Goal: Task Accomplishment & Management: Manage account settings

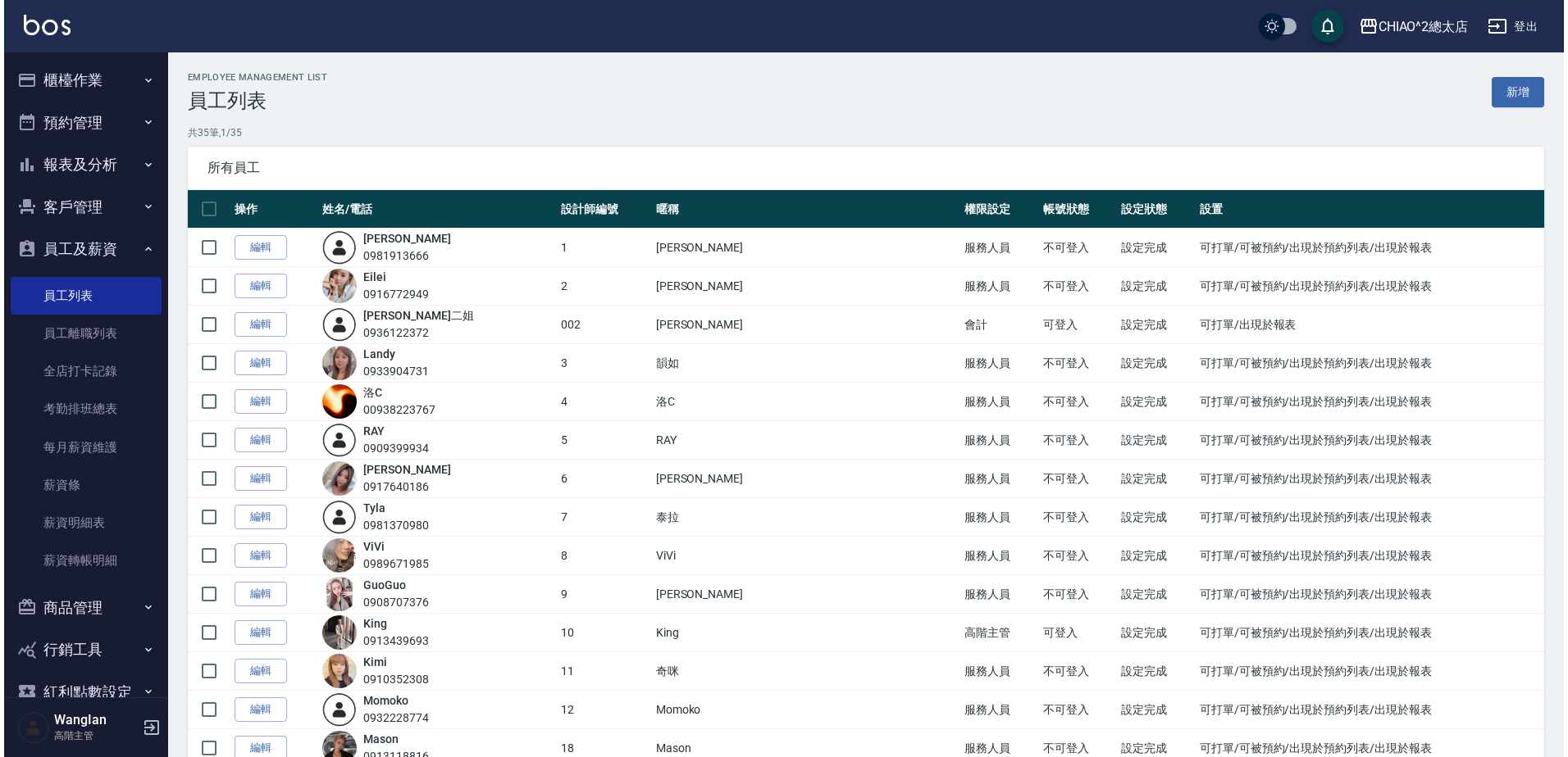
scroll to position [590, 0]
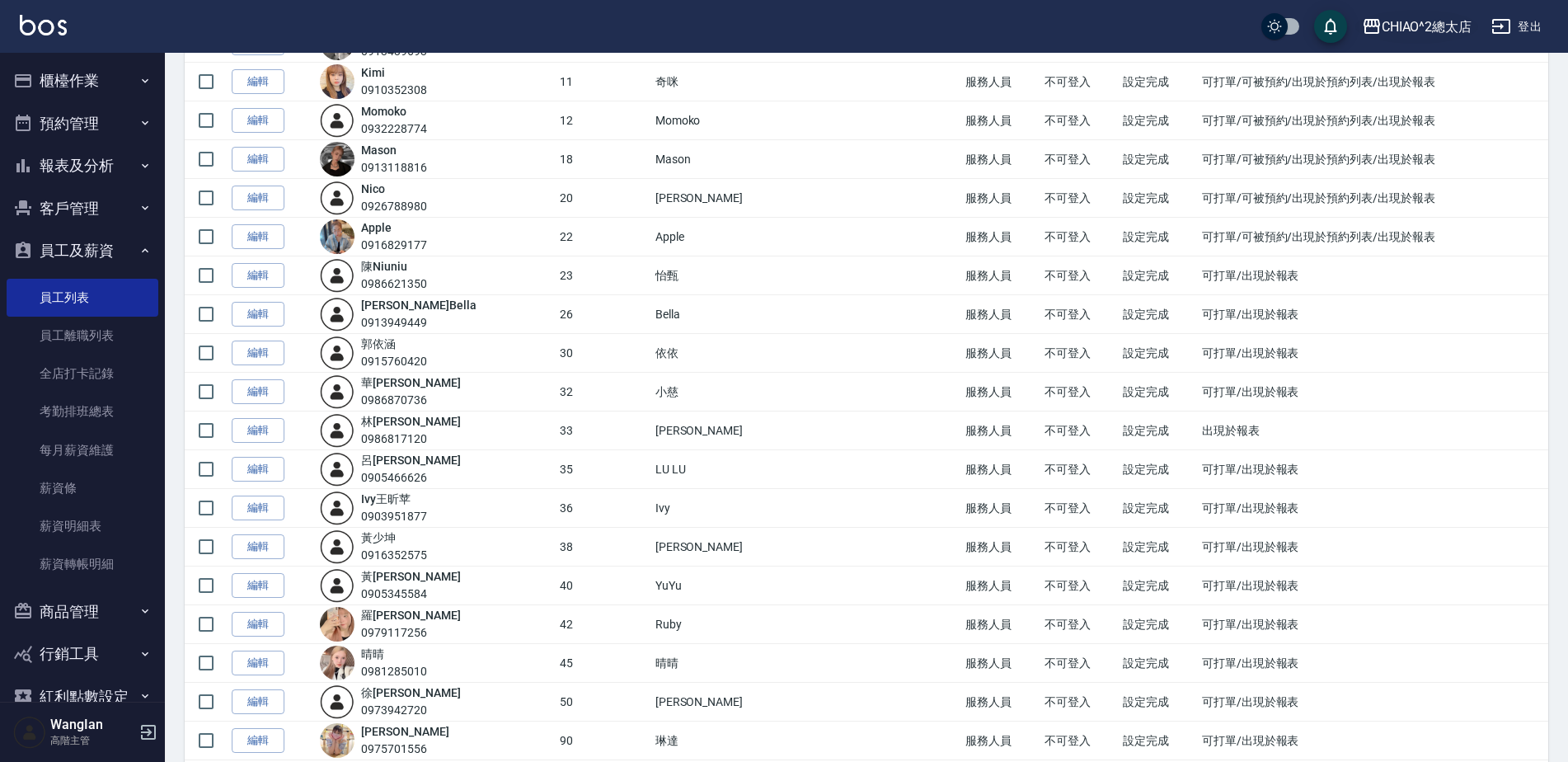
click at [1397, 13] on button "CHIAO^2總太店" at bounding box center [1417, 26] width 124 height 34
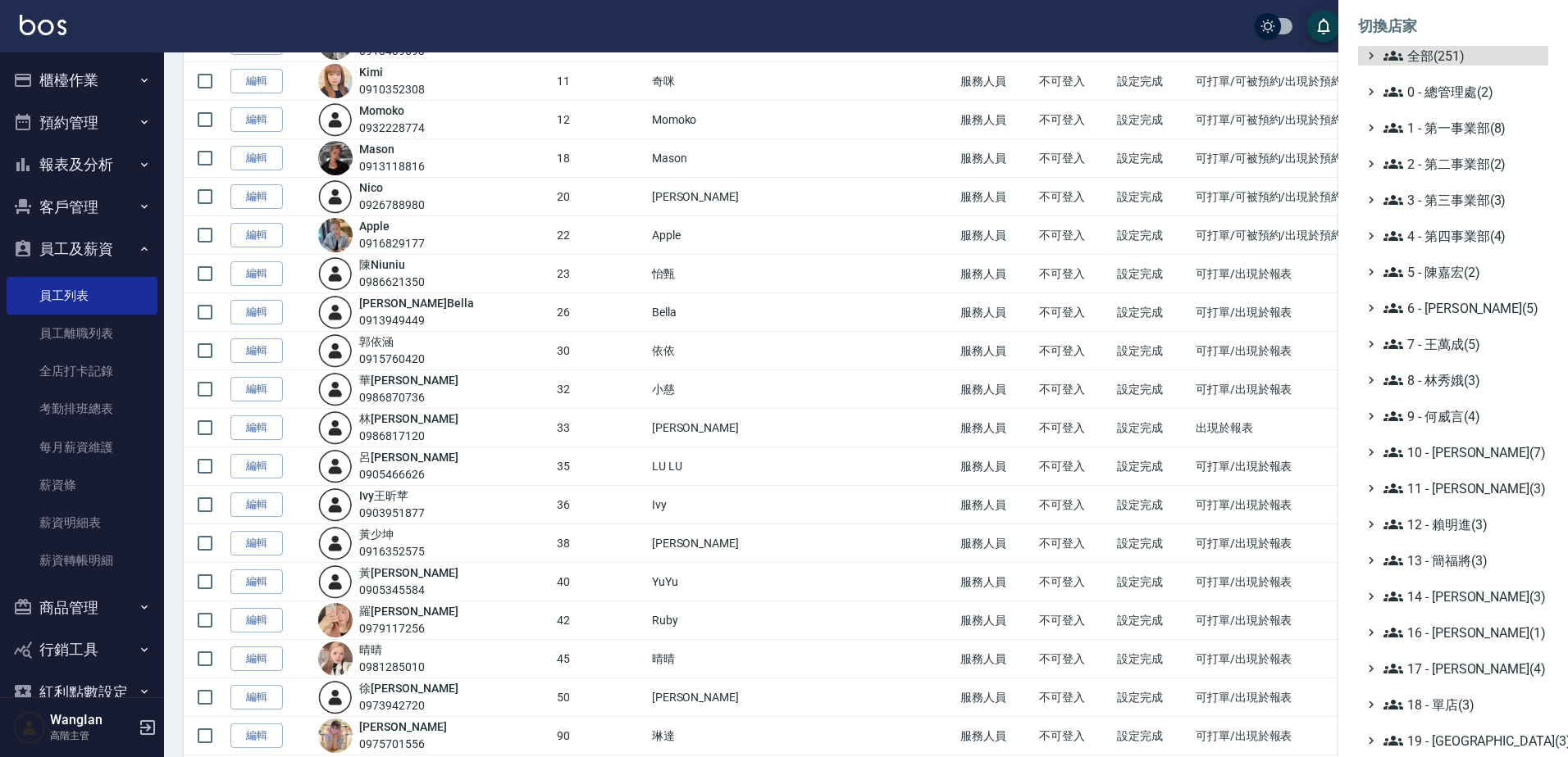
click at [1455, 213] on ul "全部(251) 0 - 總管理處(2) 1 - 第一事業部(8) 2 - 第二事業部(2) 3 - 第三事業部(3) 4 - 第四事業部(4) 5 - 陳嘉宏…" at bounding box center [1453, 488] width 191 height 885
click at [1459, 199] on span "3 - 第三事業部(3)" at bounding box center [1462, 200] width 158 height 19
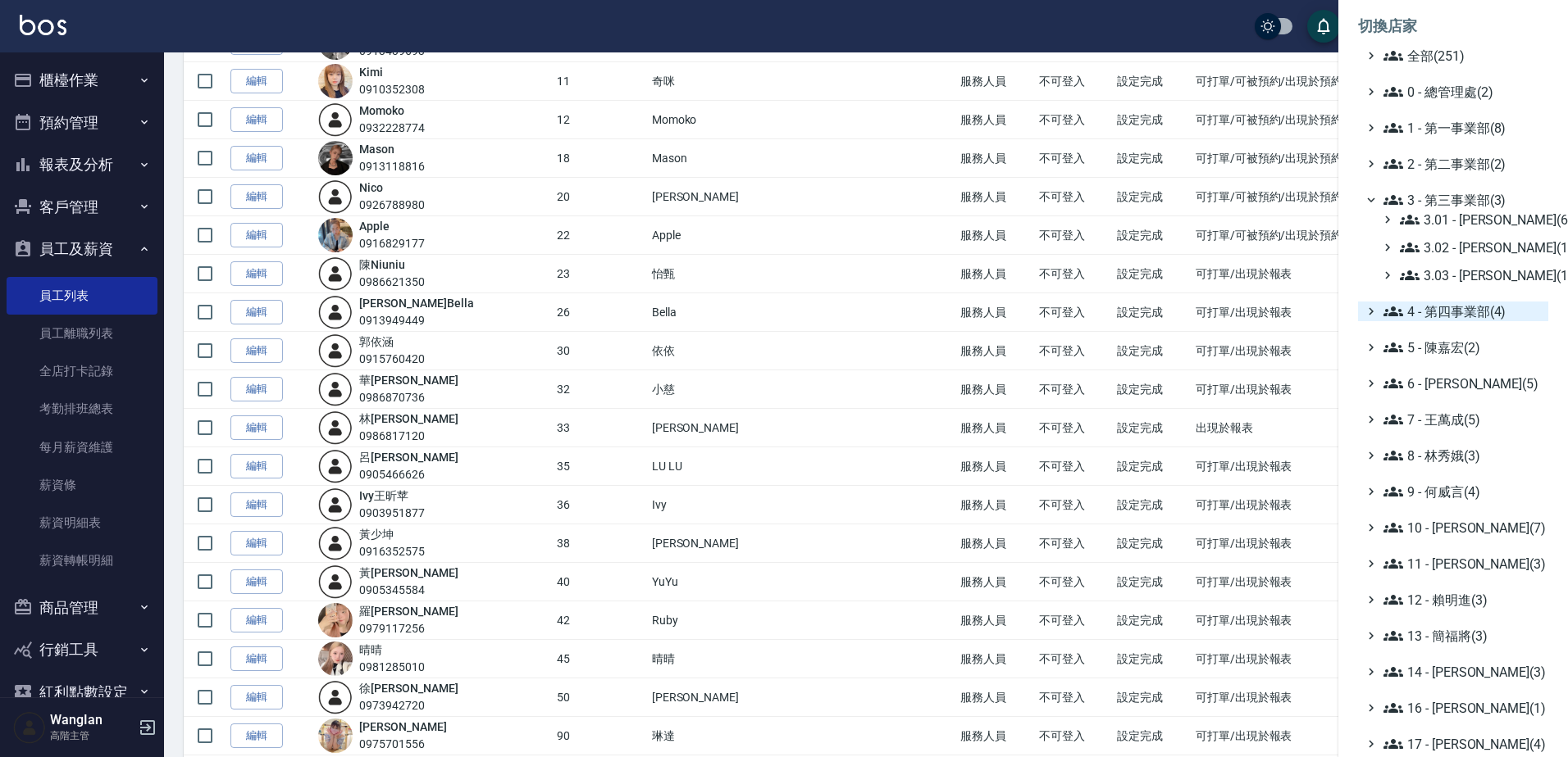
click at [1464, 320] on span "4 - 第四事業部(4)" at bounding box center [1462, 311] width 158 height 19
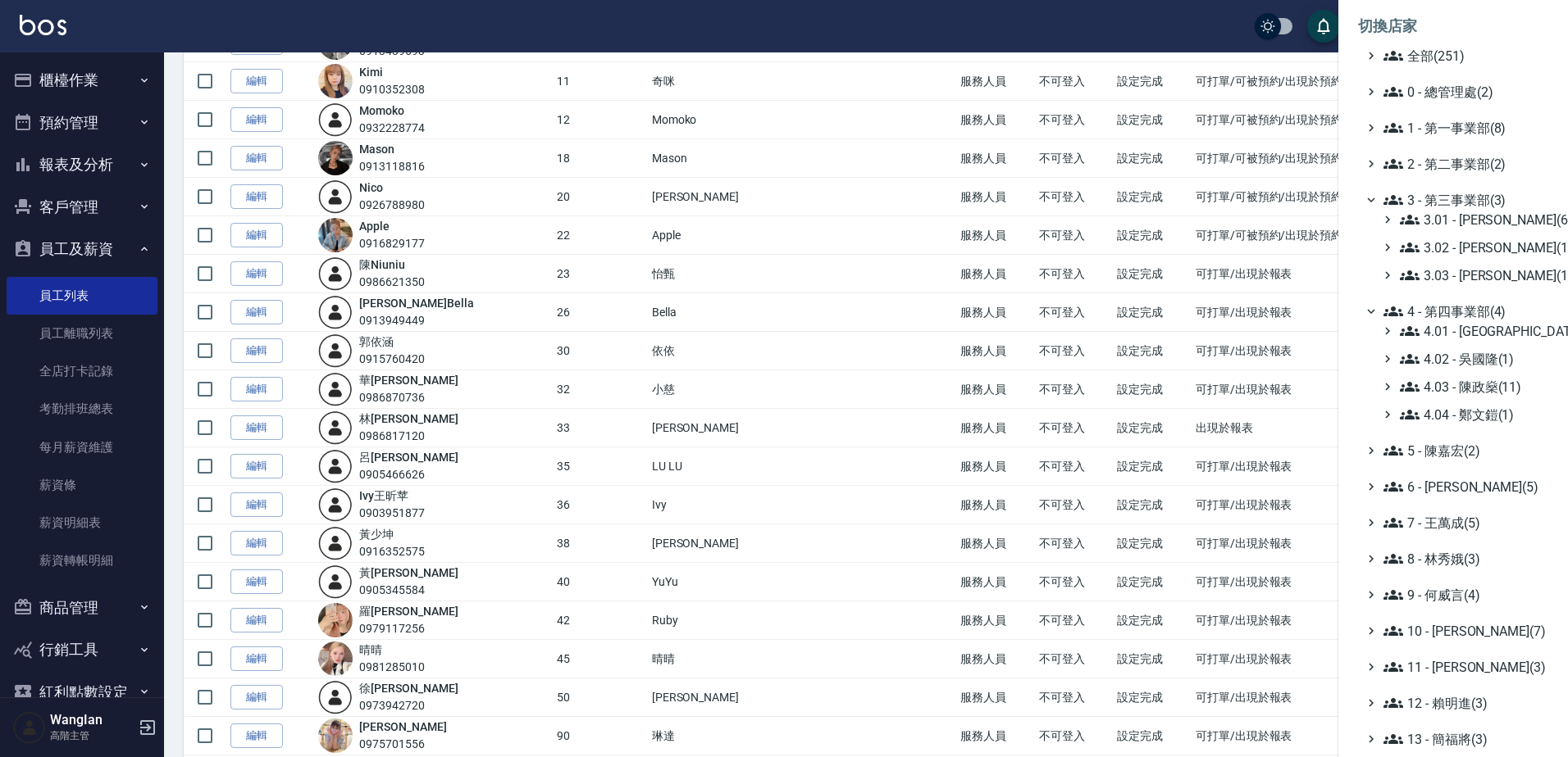
click at [1460, 144] on ul "全部(251) 0 - 總管理處(2) 1 - 第一事業部(8) 2 - 第二事業部(2) 3 - 第三事業部(3) 3.01 - 蔡承翰(6) 3.02 -…" at bounding box center [1453, 577] width 191 height 1064
click at [1458, 162] on span "2 - 第二事業部(2)" at bounding box center [1462, 164] width 158 height 19
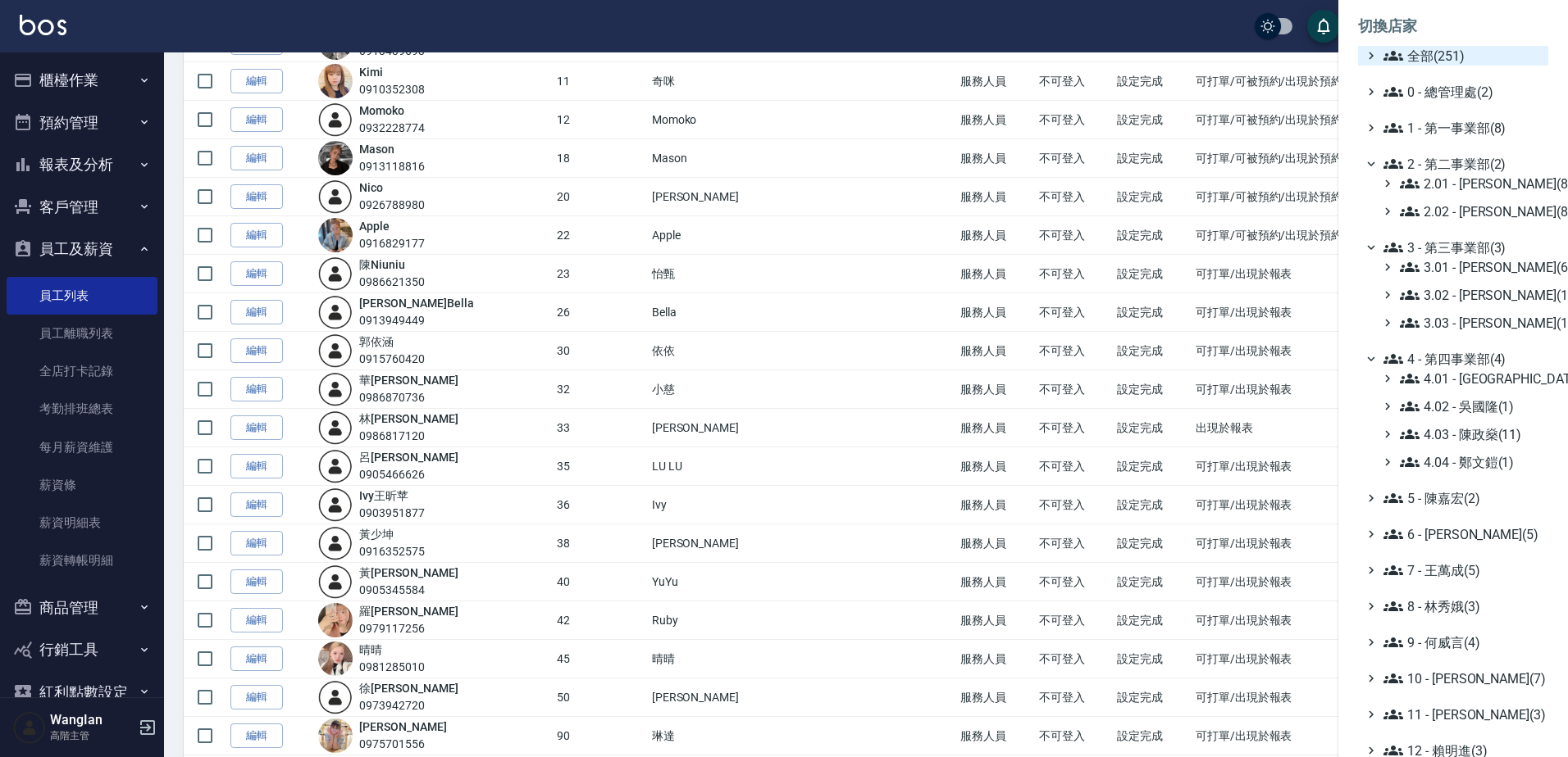
click at [1468, 52] on span "全部(251)" at bounding box center [1462, 55] width 158 height 19
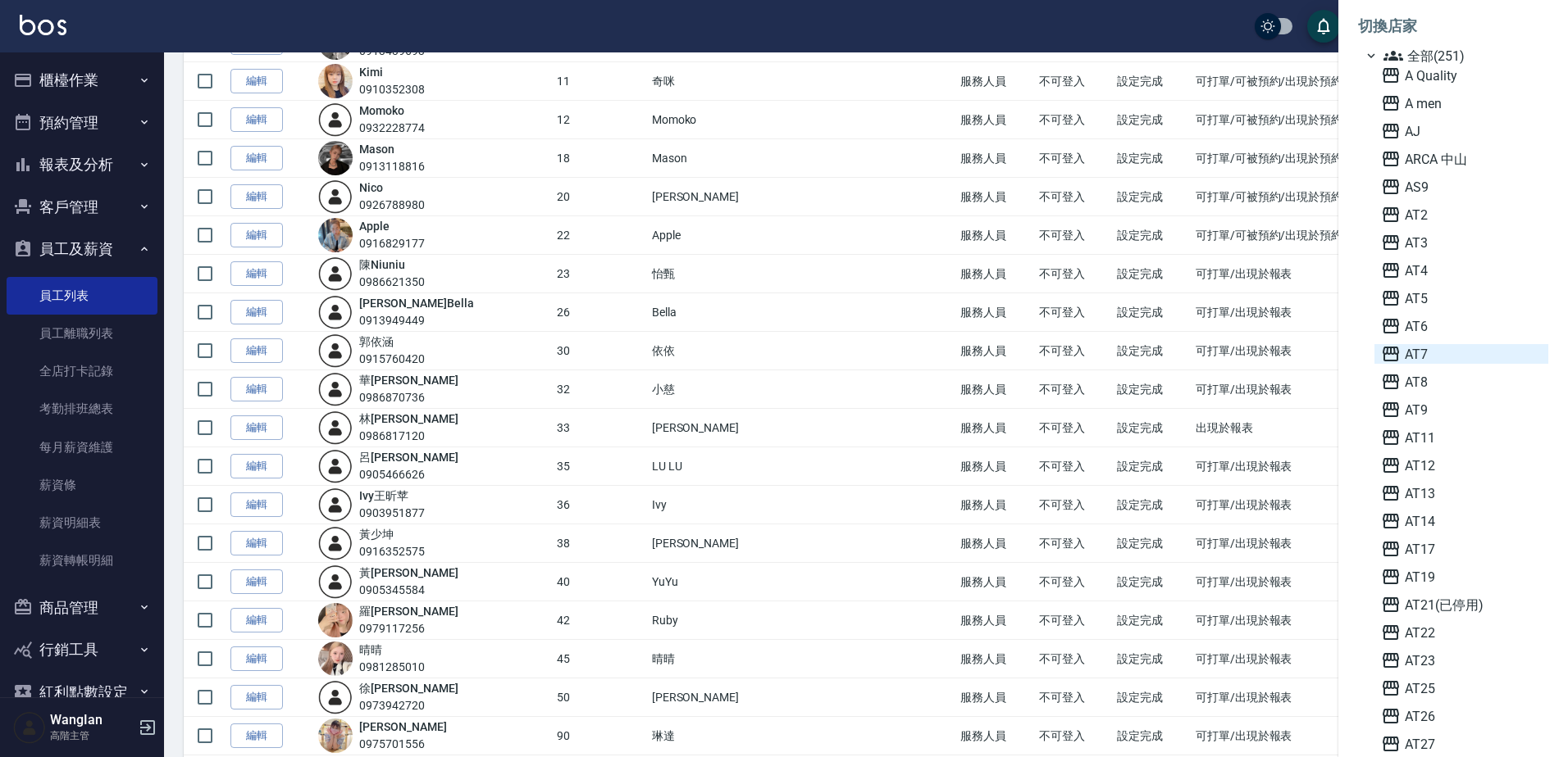
click at [1448, 359] on span "AT7" at bounding box center [1460, 354] width 160 height 19
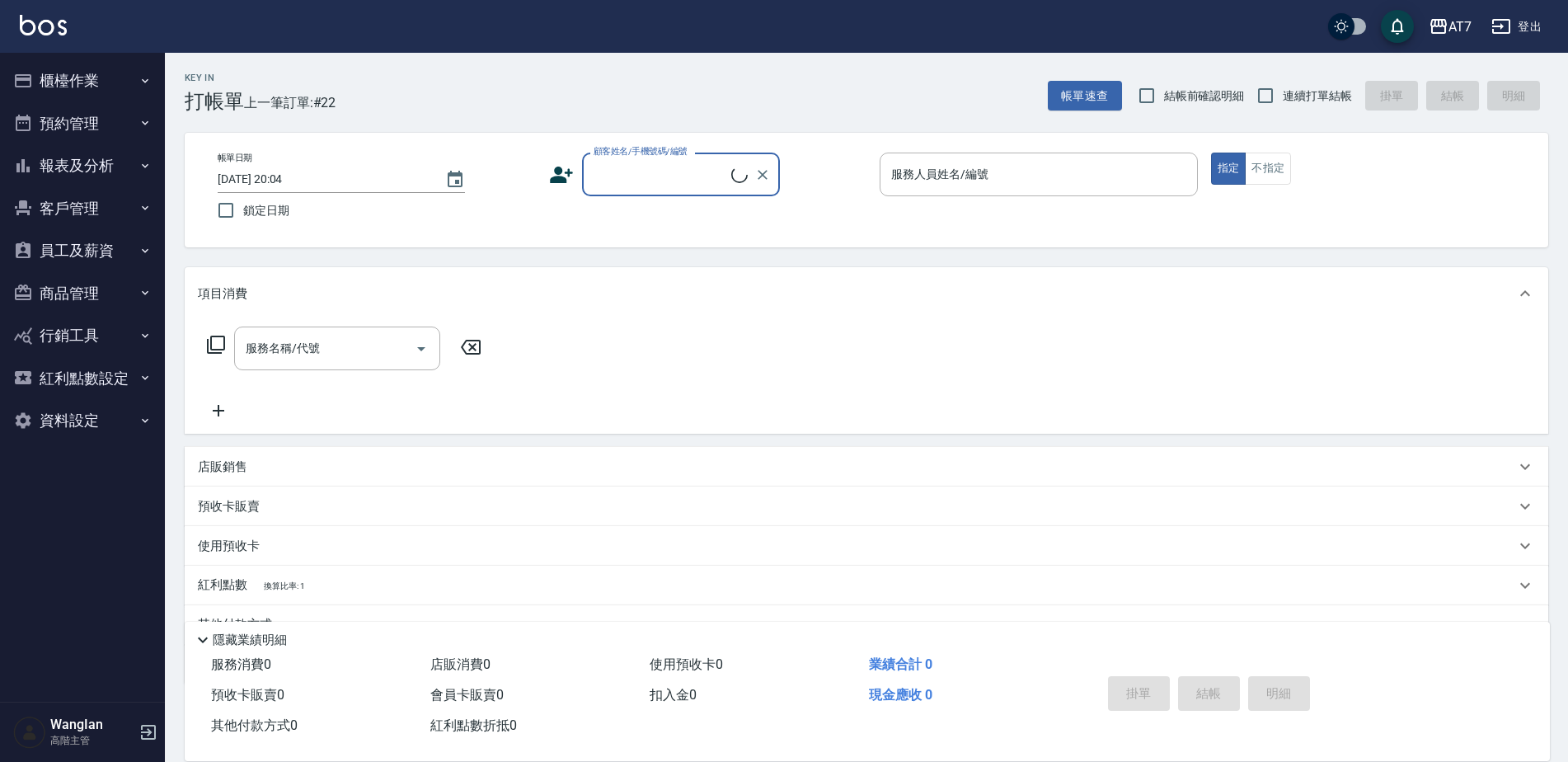
click at [87, 257] on button "員工及薪資" at bounding box center [82, 250] width 152 height 43
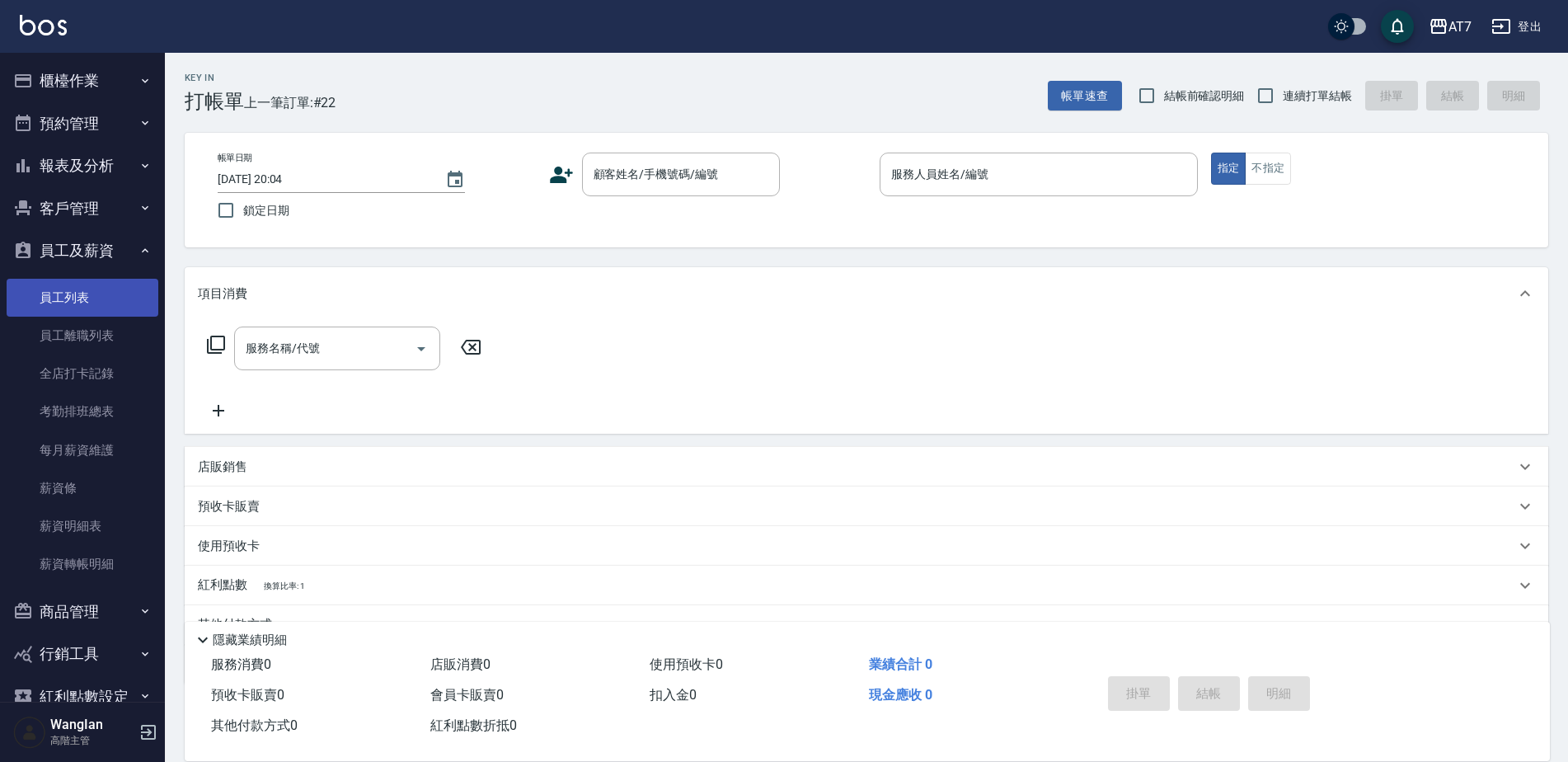
click at [85, 292] on link "員工列表" at bounding box center [82, 297] width 152 height 38
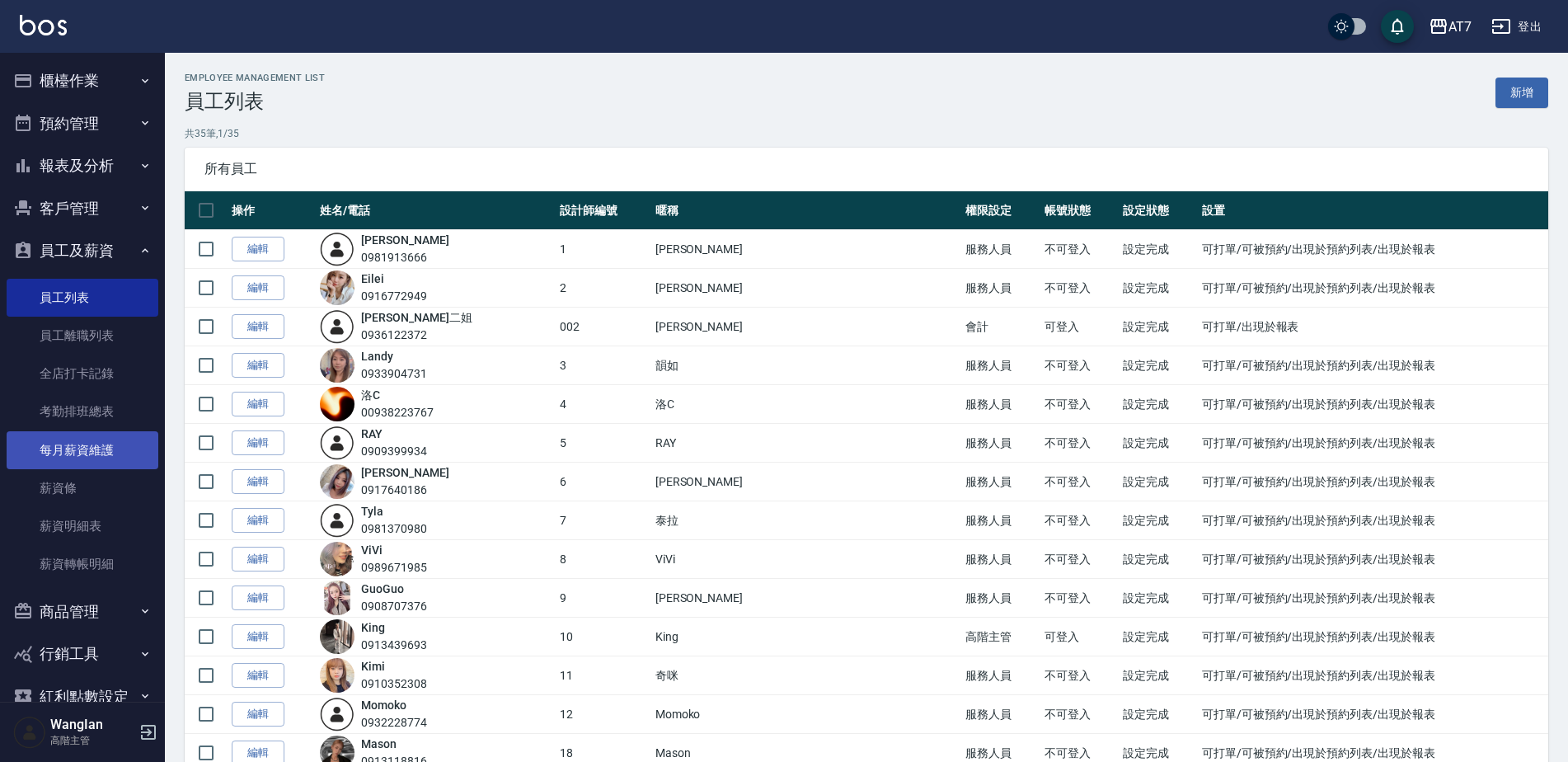
click at [94, 439] on link "每月薪資維護" at bounding box center [82, 450] width 152 height 38
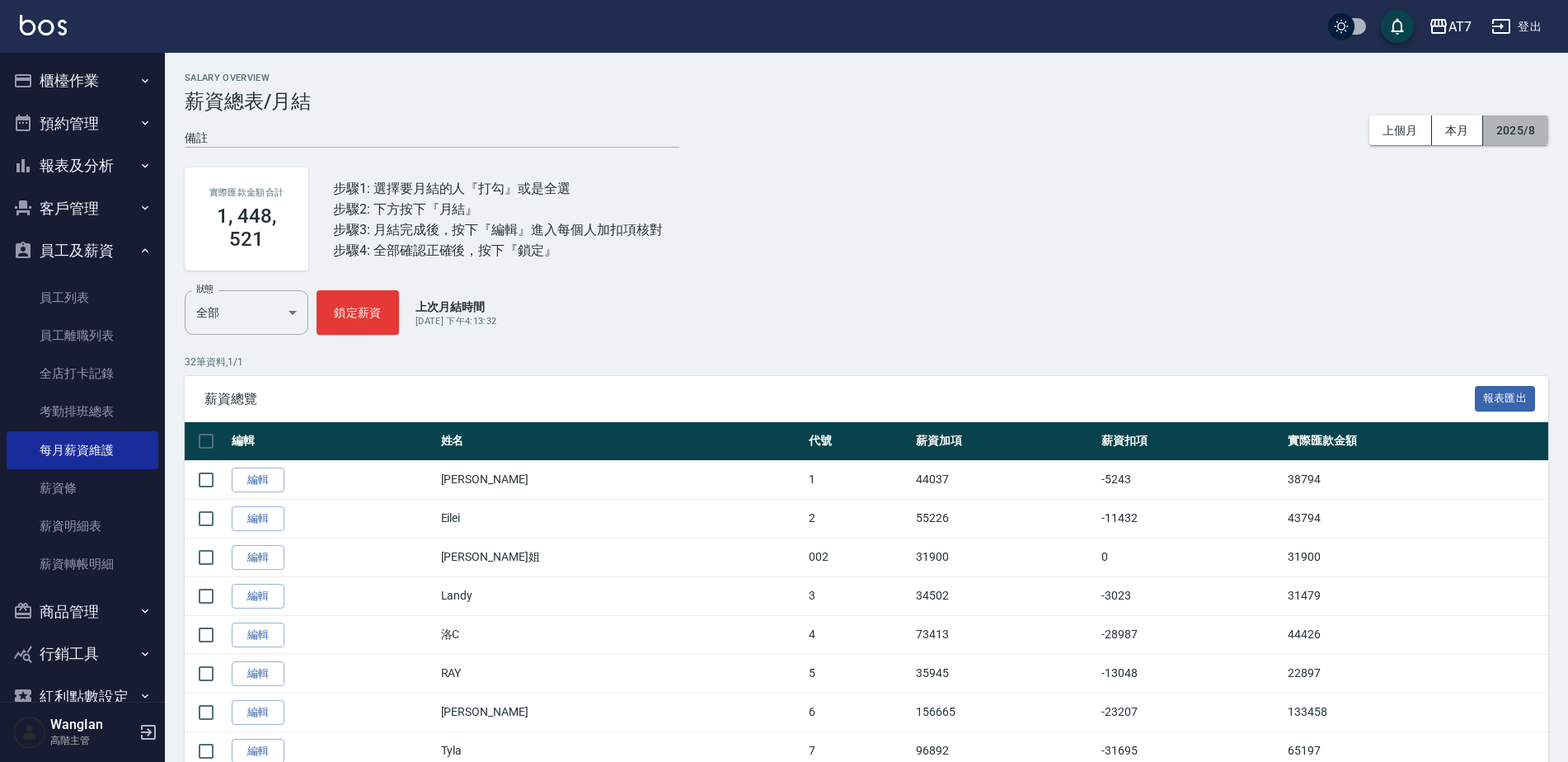
click at [1534, 132] on button "2025/8" at bounding box center [1515, 130] width 65 height 30
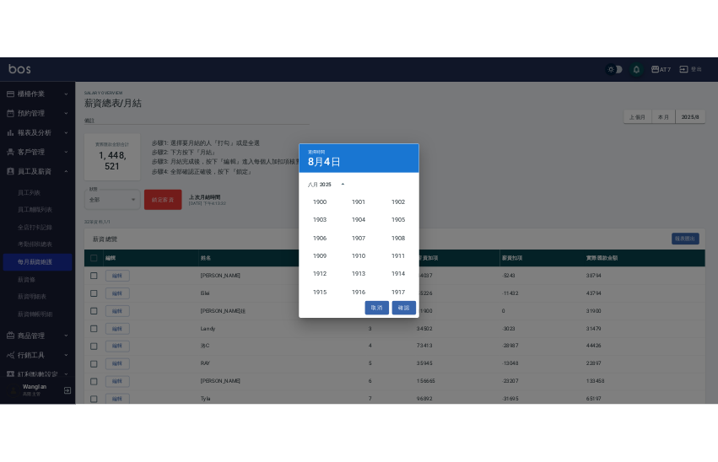
scroll to position [1562, 0]
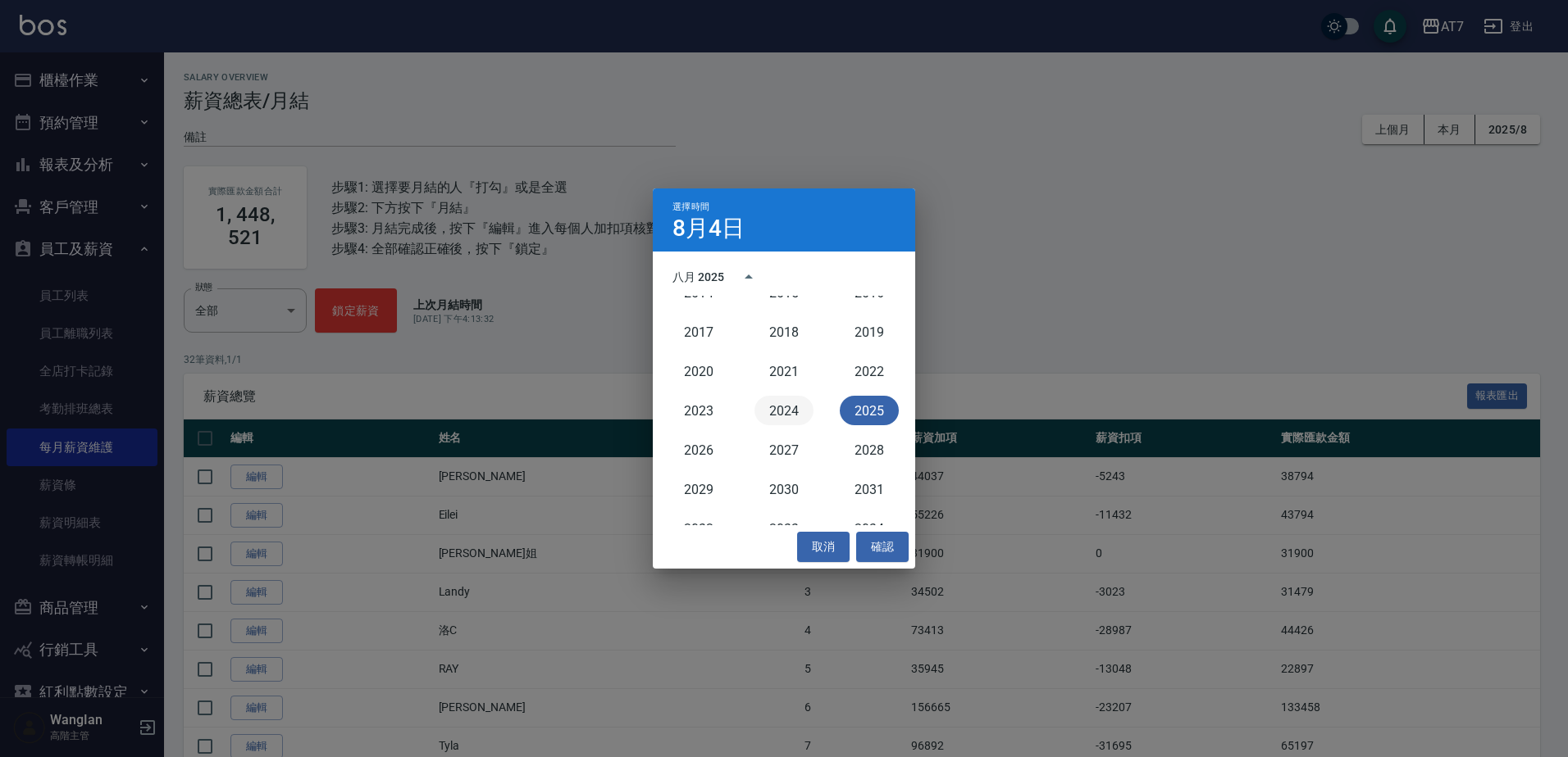
click at [763, 418] on button "2024" at bounding box center [784, 410] width 59 height 29
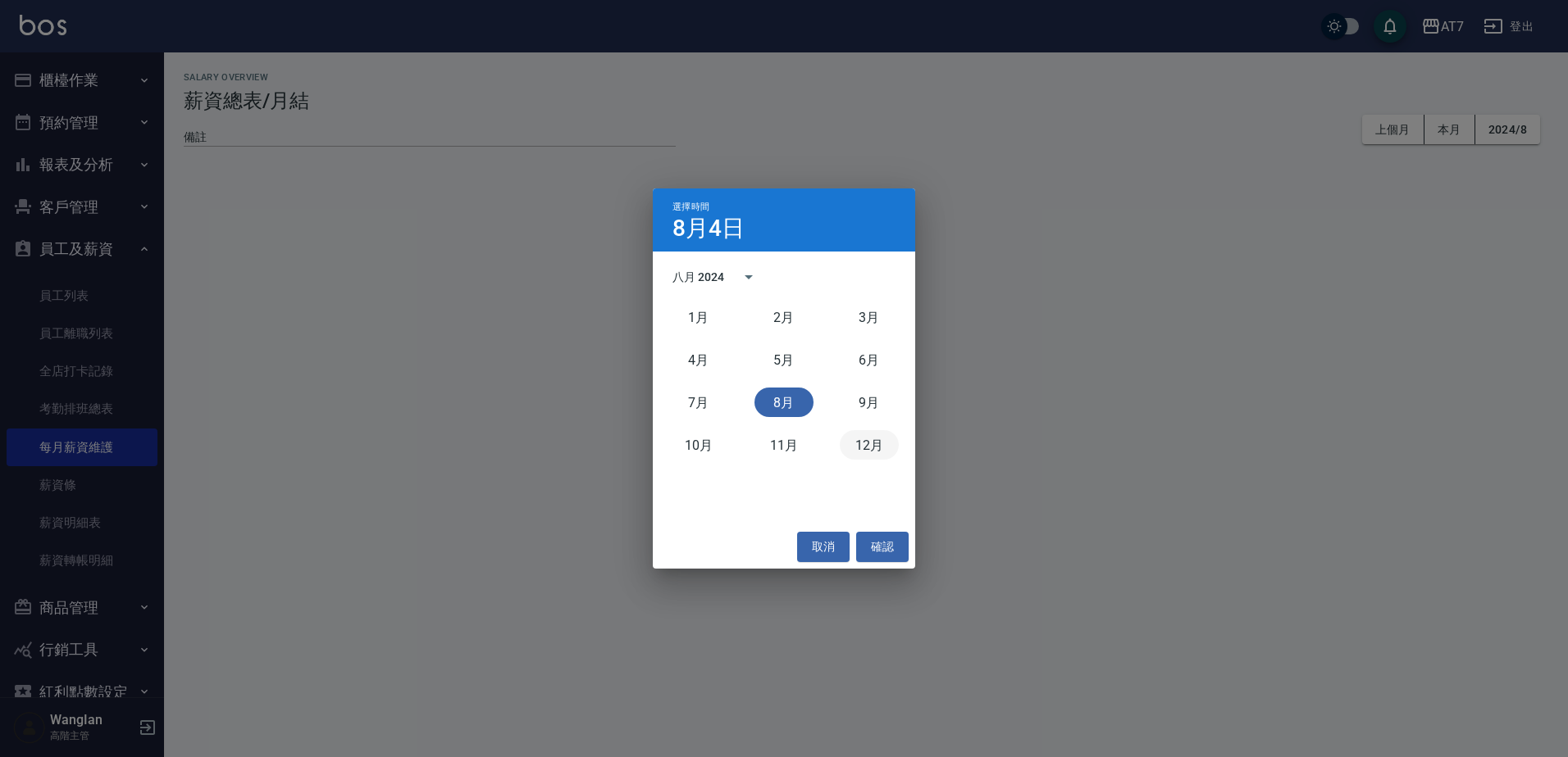
click at [870, 441] on button "12月" at bounding box center [869, 445] width 59 height 29
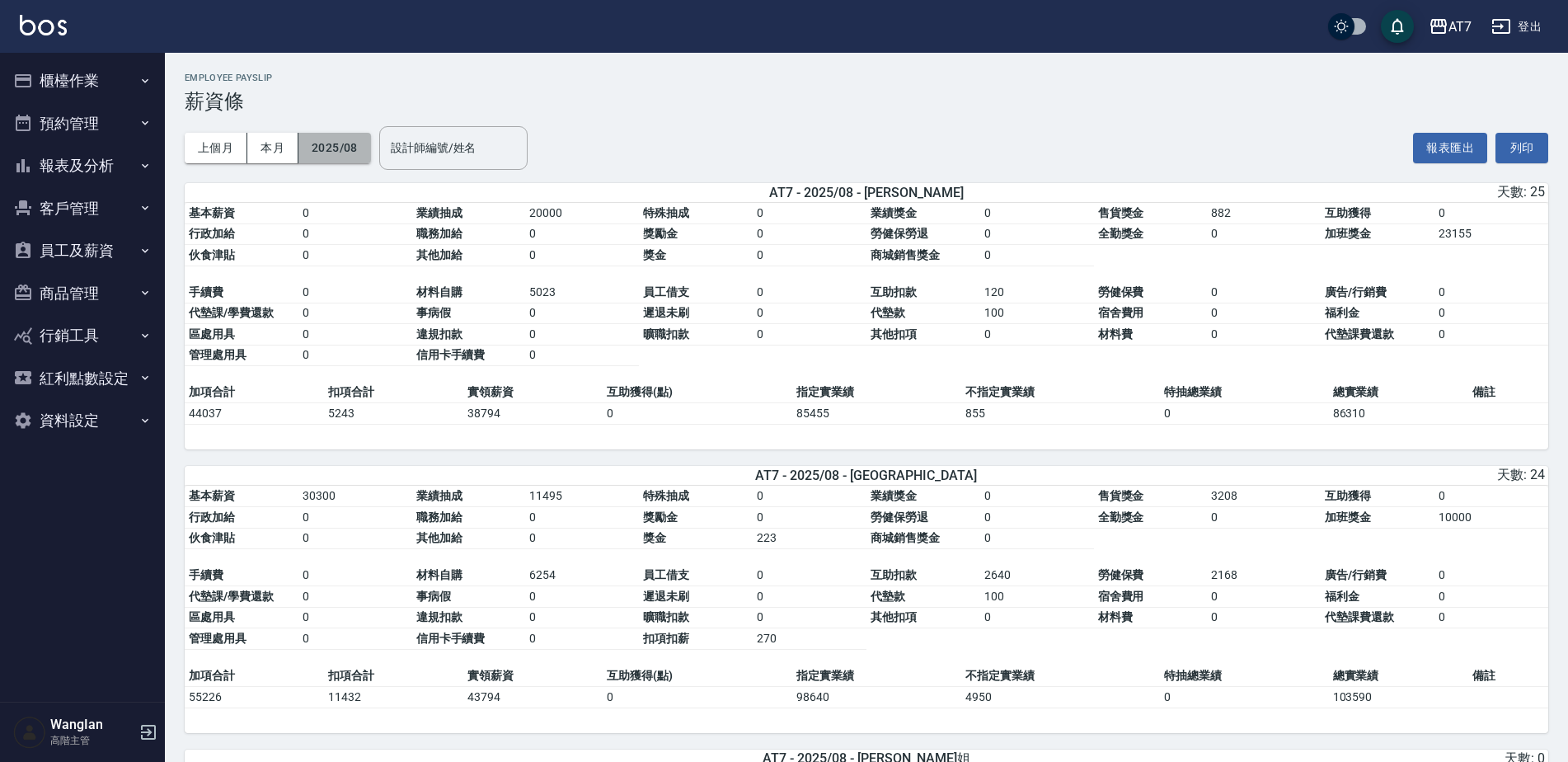
click at [348, 143] on button "2025/08" at bounding box center [334, 148] width 72 height 30
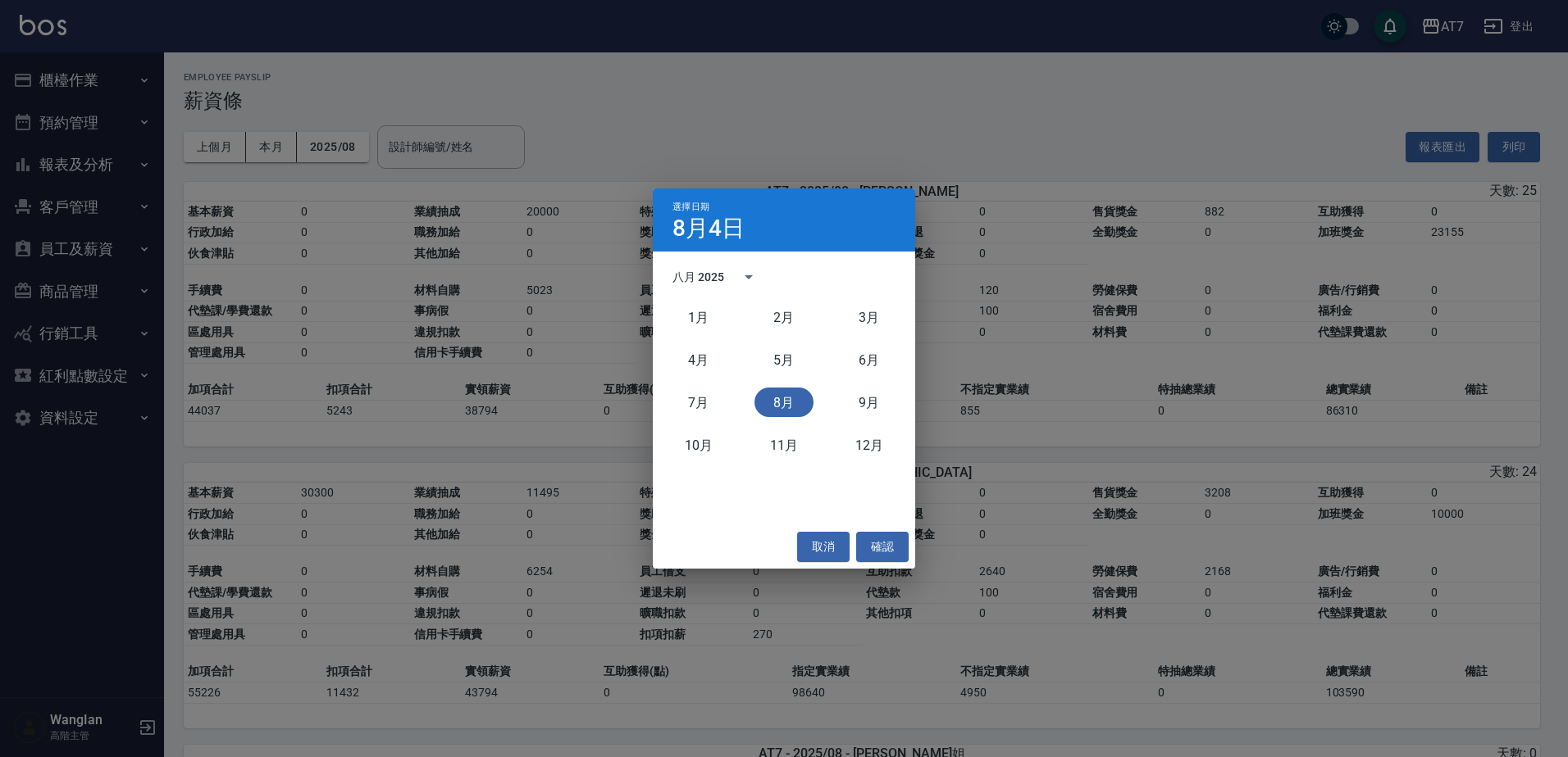
click at [725, 270] on div "八月 2025" at bounding box center [701, 278] width 56 height 17
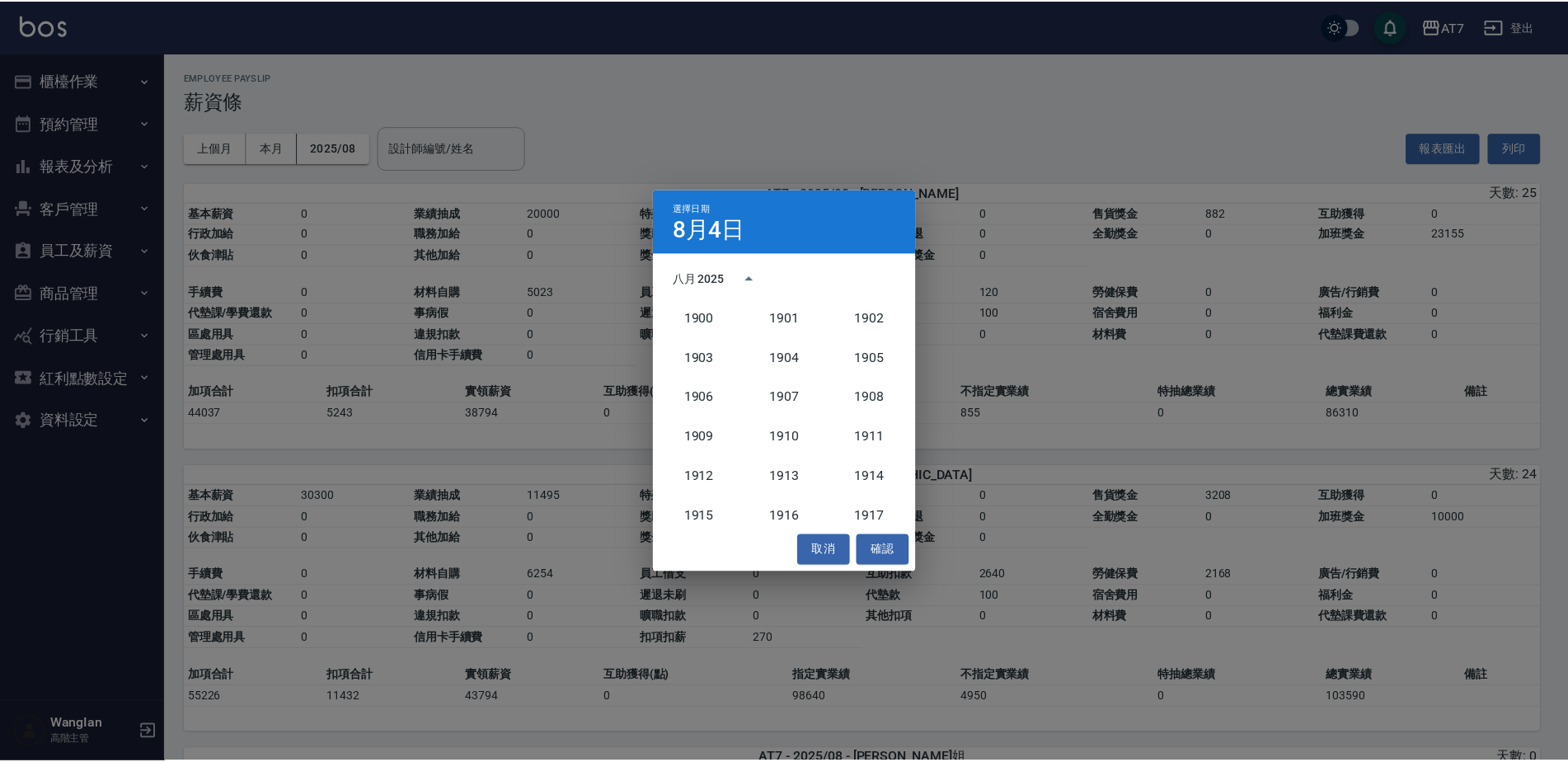
scroll to position [1528, 0]
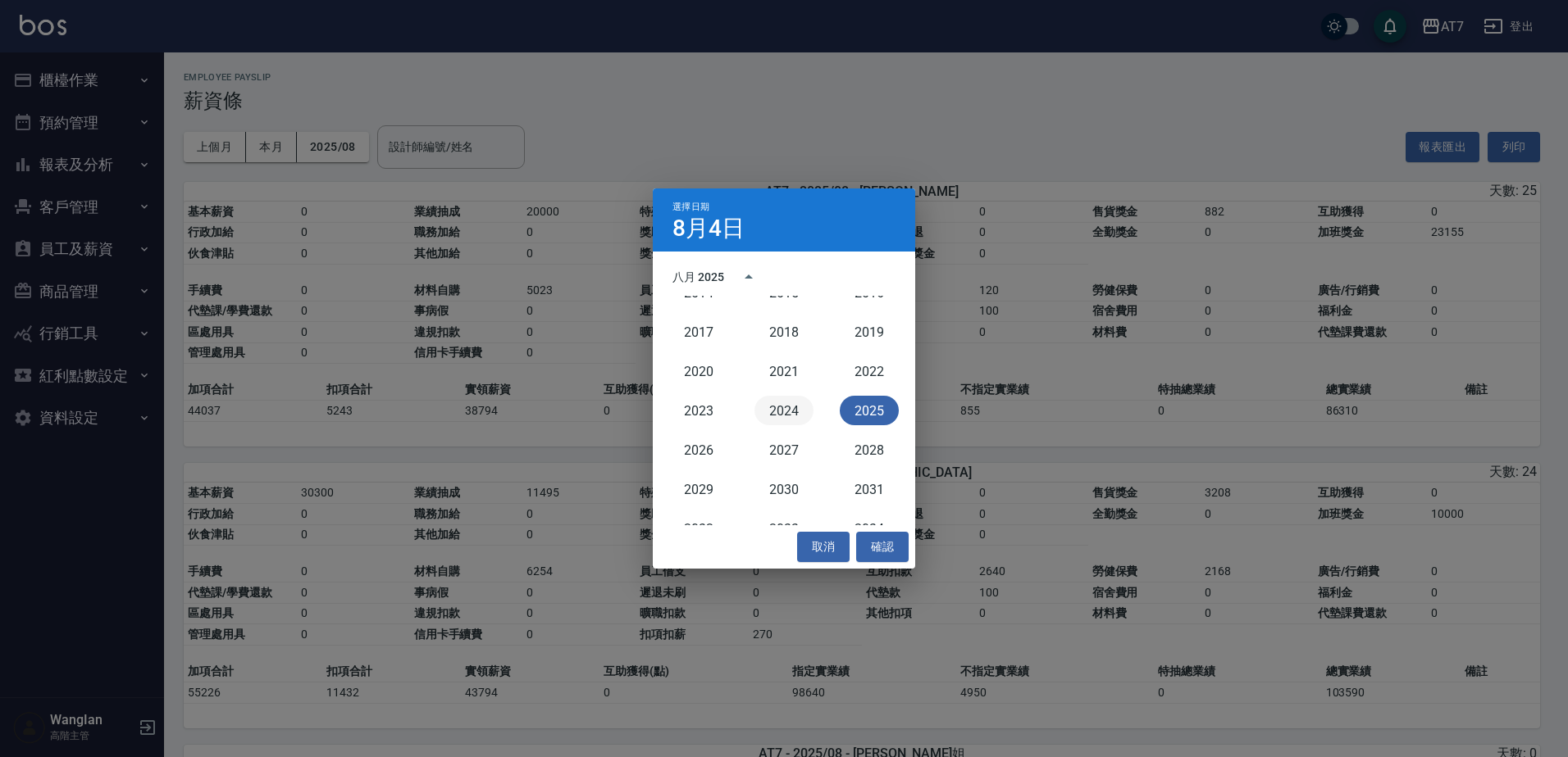
click at [790, 410] on button "2024" at bounding box center [784, 410] width 59 height 29
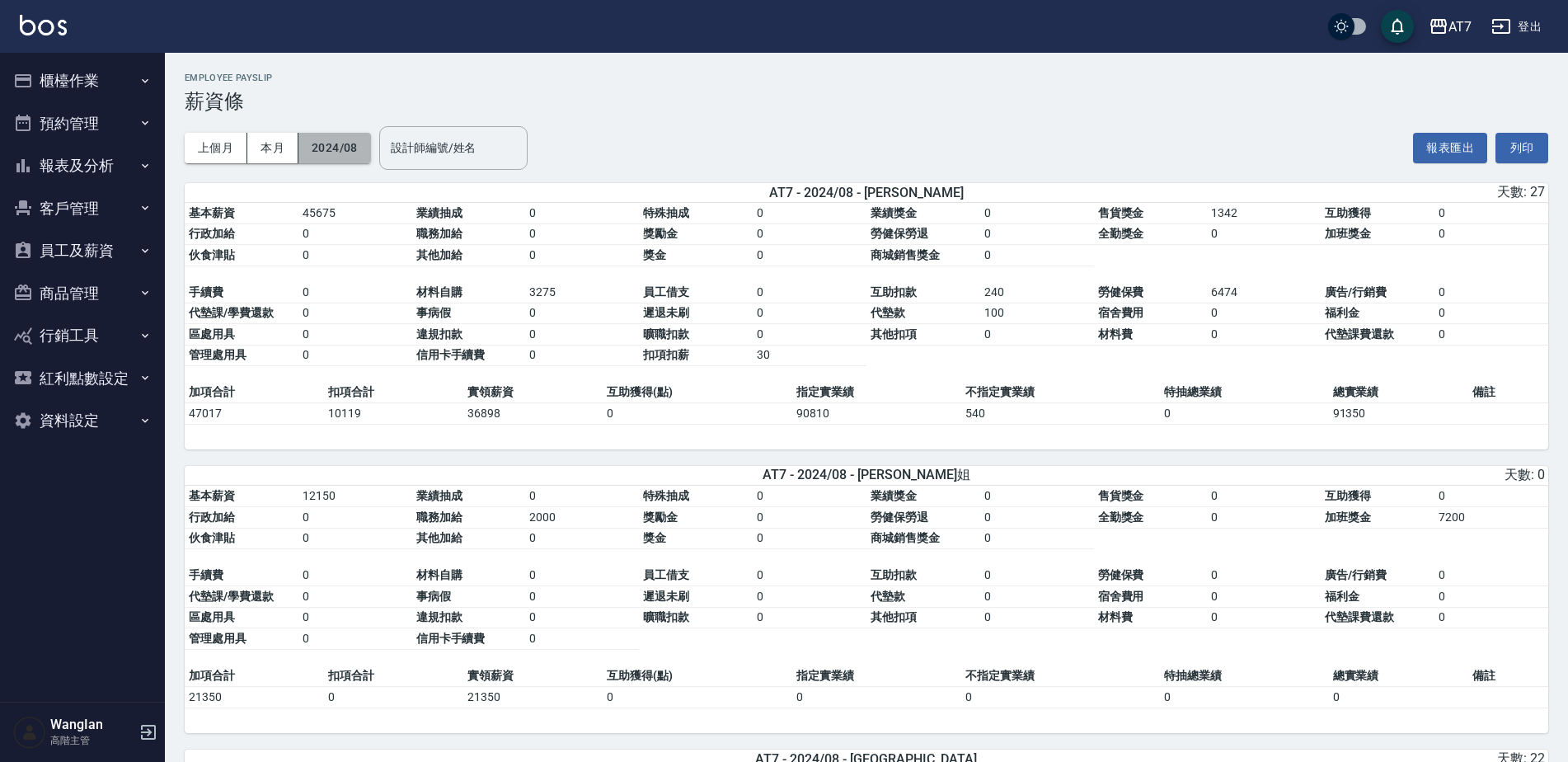
click at [339, 160] on button "2024/08" at bounding box center [334, 148] width 72 height 30
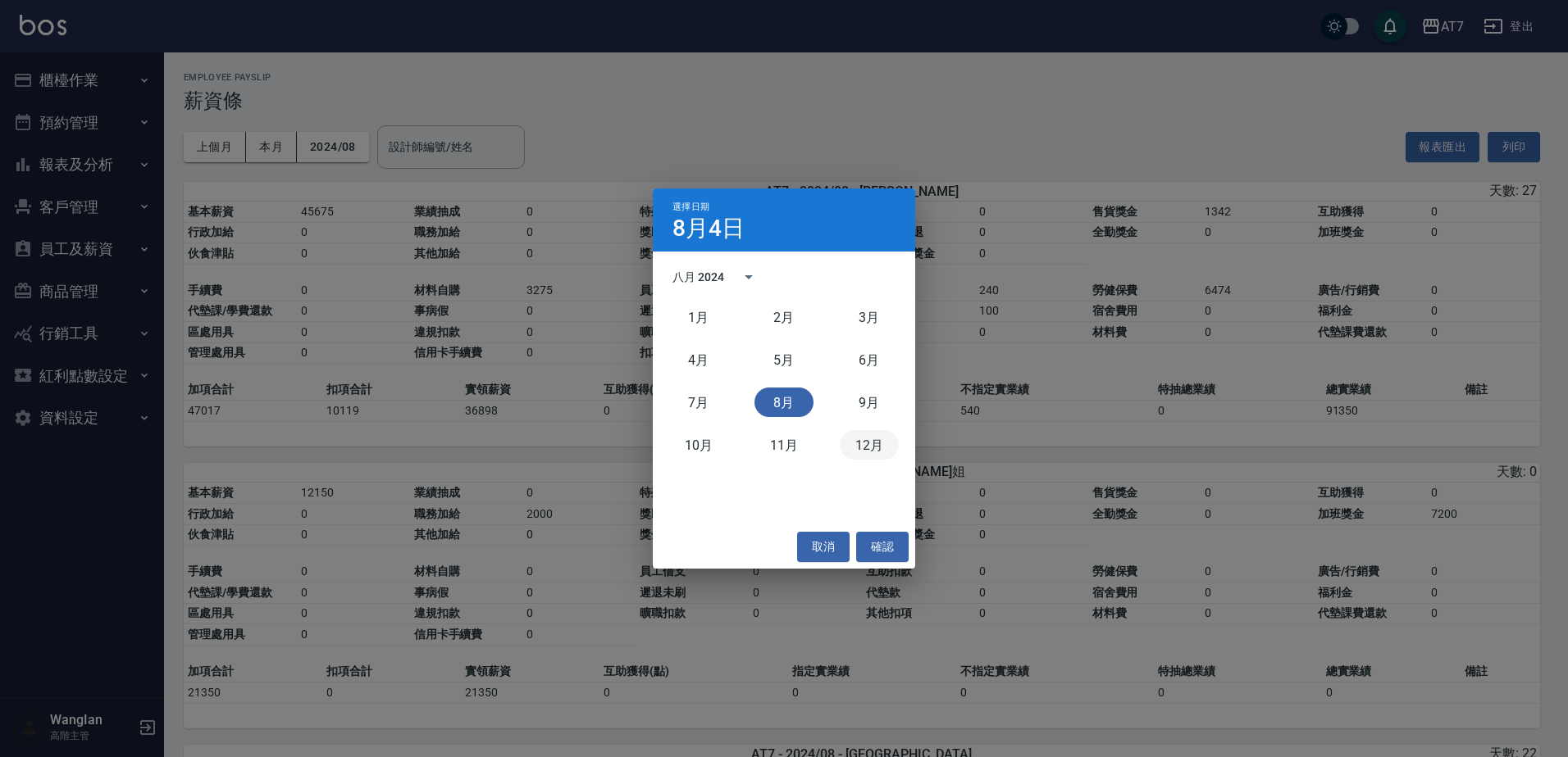
click at [872, 452] on button "12月" at bounding box center [869, 445] width 59 height 29
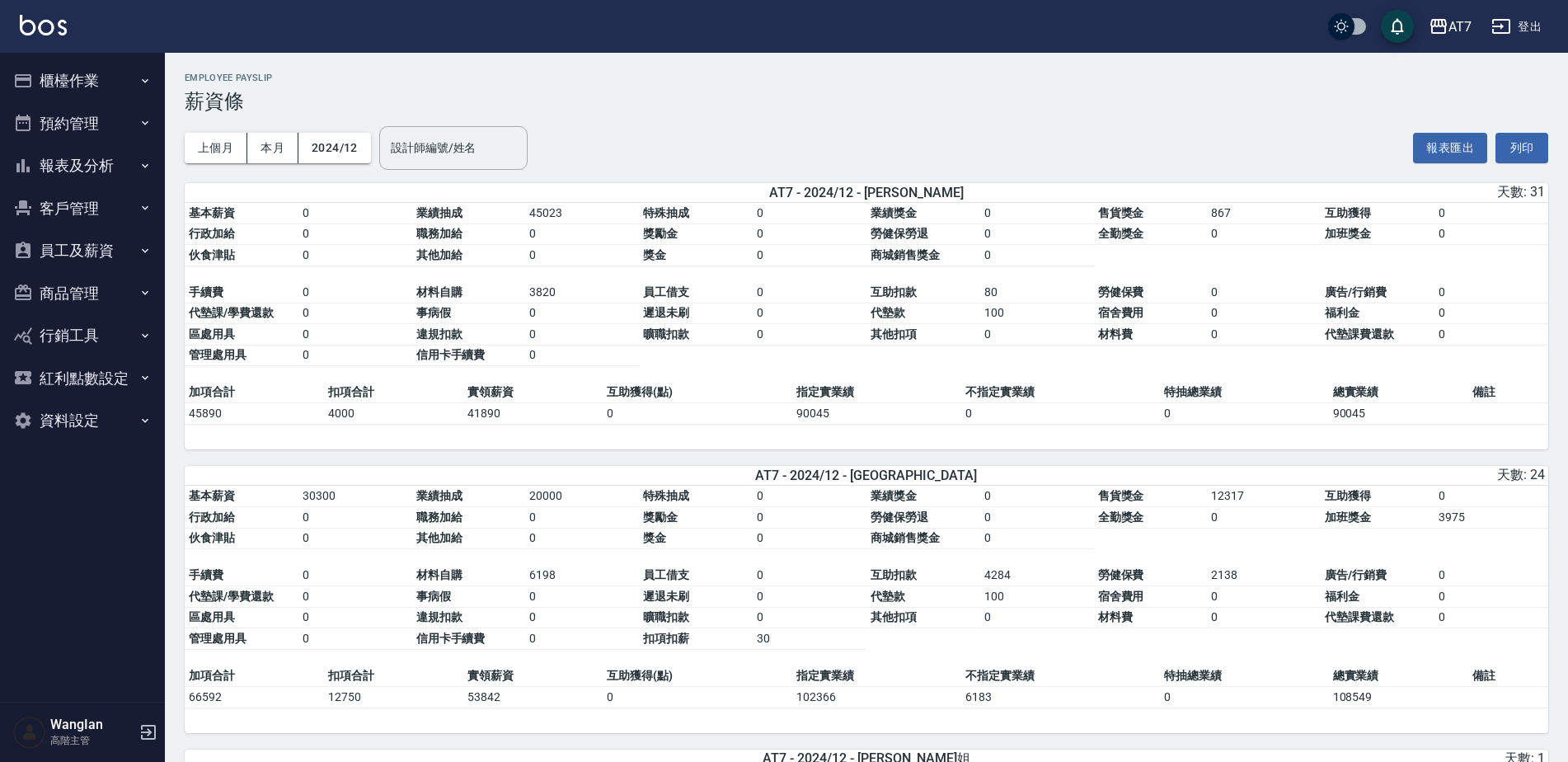
click at [353, 164] on div "上個月 本月 2024/12 設計師編號/姓名 設計師編號/姓名" at bounding box center [356, 149] width 343 height 70
click at [357, 146] on button "2024/12" at bounding box center [334, 148] width 72 height 30
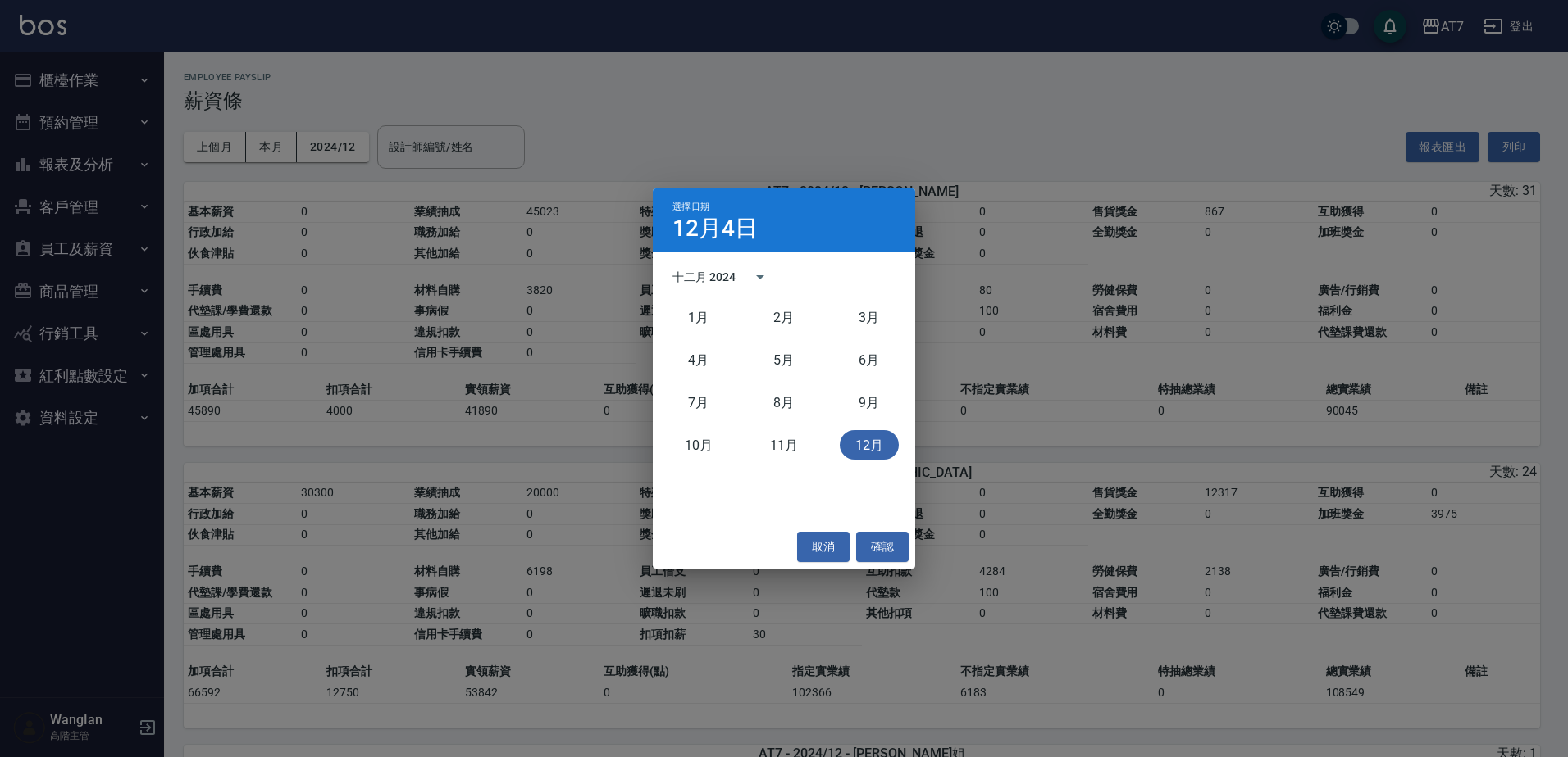
click at [849, 441] on button "12月" at bounding box center [869, 445] width 59 height 29
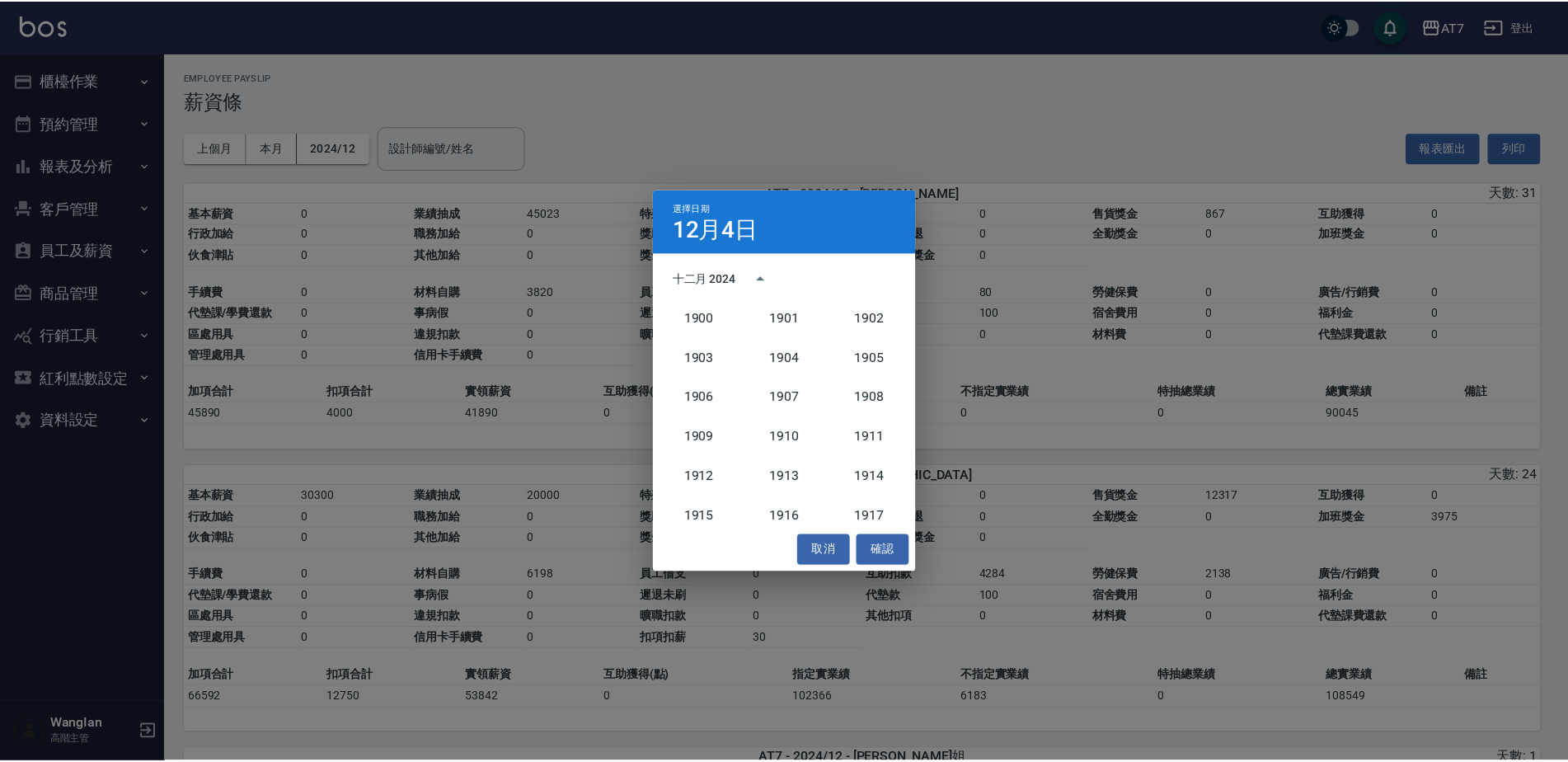
scroll to position [1528, 0]
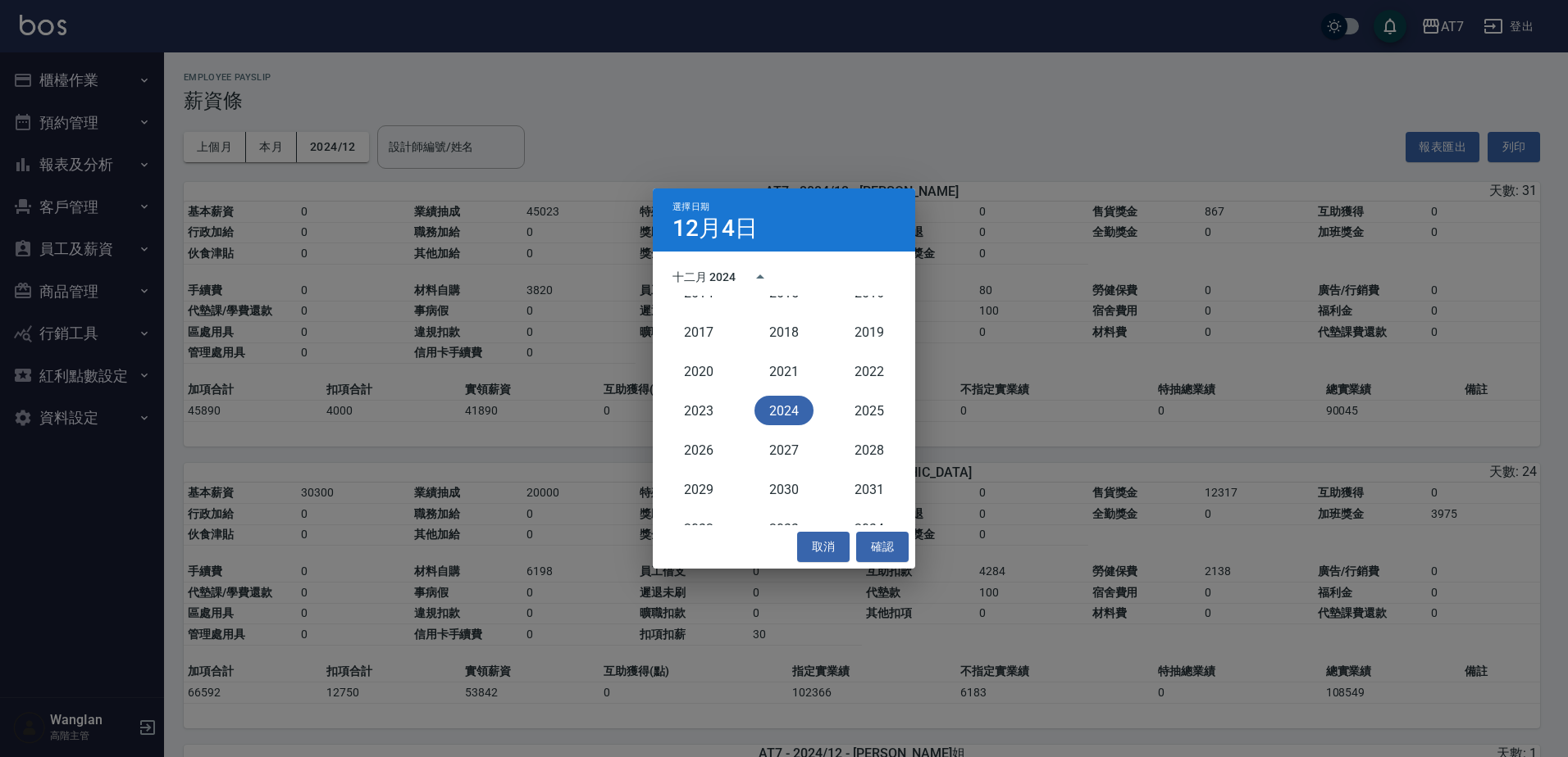
click at [757, 406] on button "2024" at bounding box center [784, 410] width 59 height 29
click at [890, 549] on button "確認" at bounding box center [883, 546] width 52 height 30
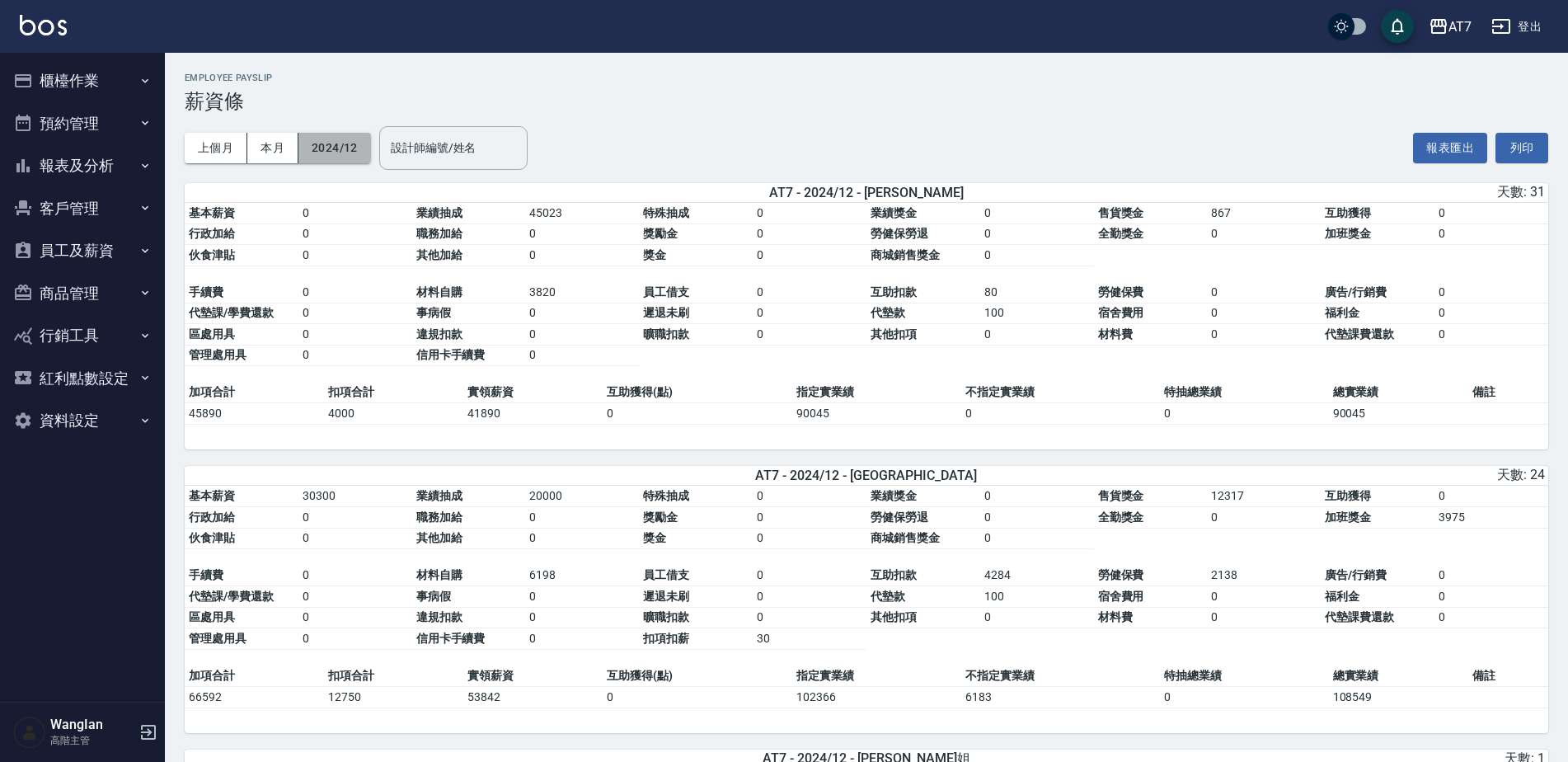
click at [334, 155] on button "2024/12" at bounding box center [334, 148] width 72 height 30
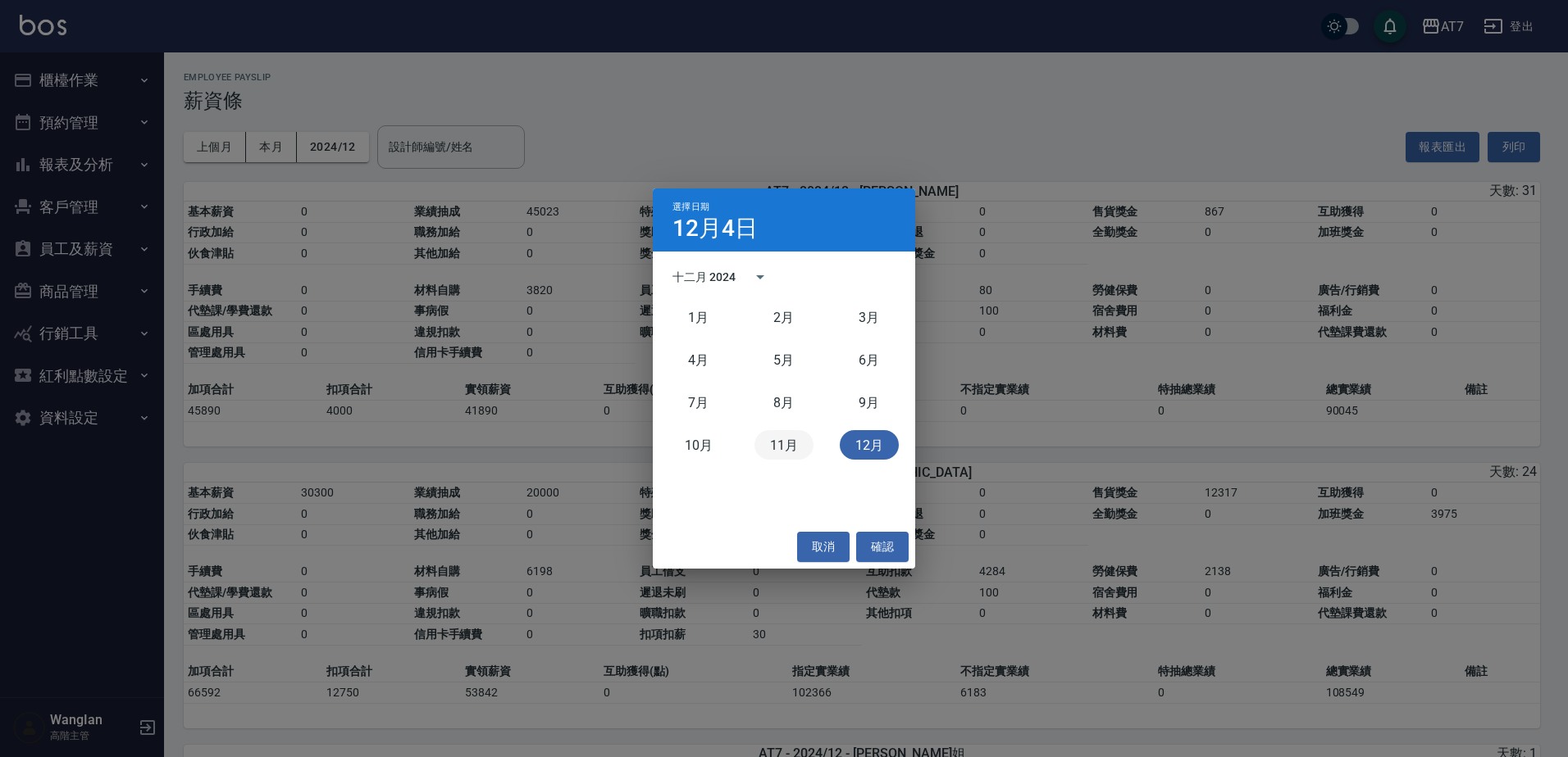
click at [775, 443] on button "11月" at bounding box center [784, 445] width 59 height 29
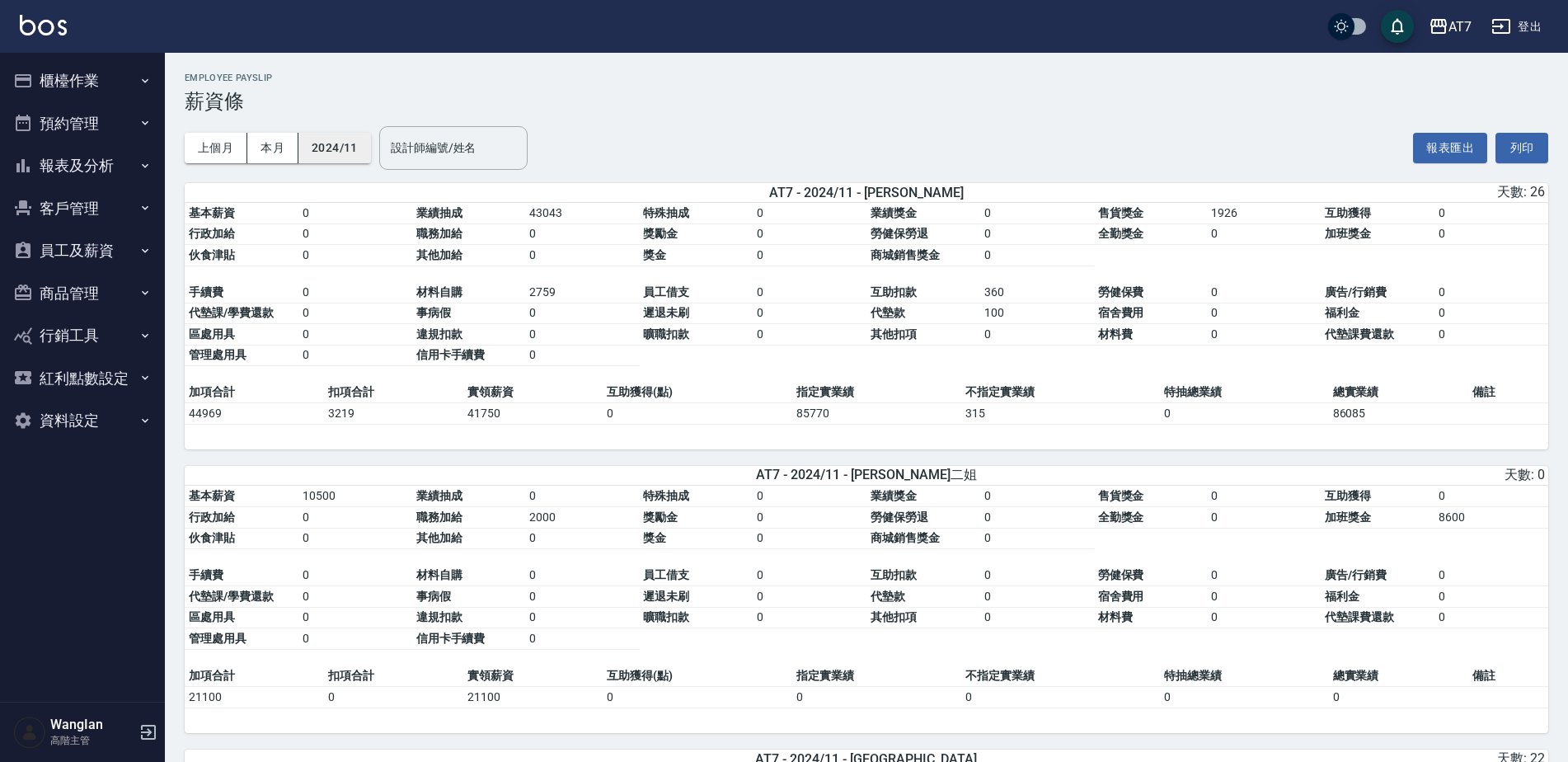
click at [366, 159] on button "2024/11" at bounding box center [334, 148] width 72 height 30
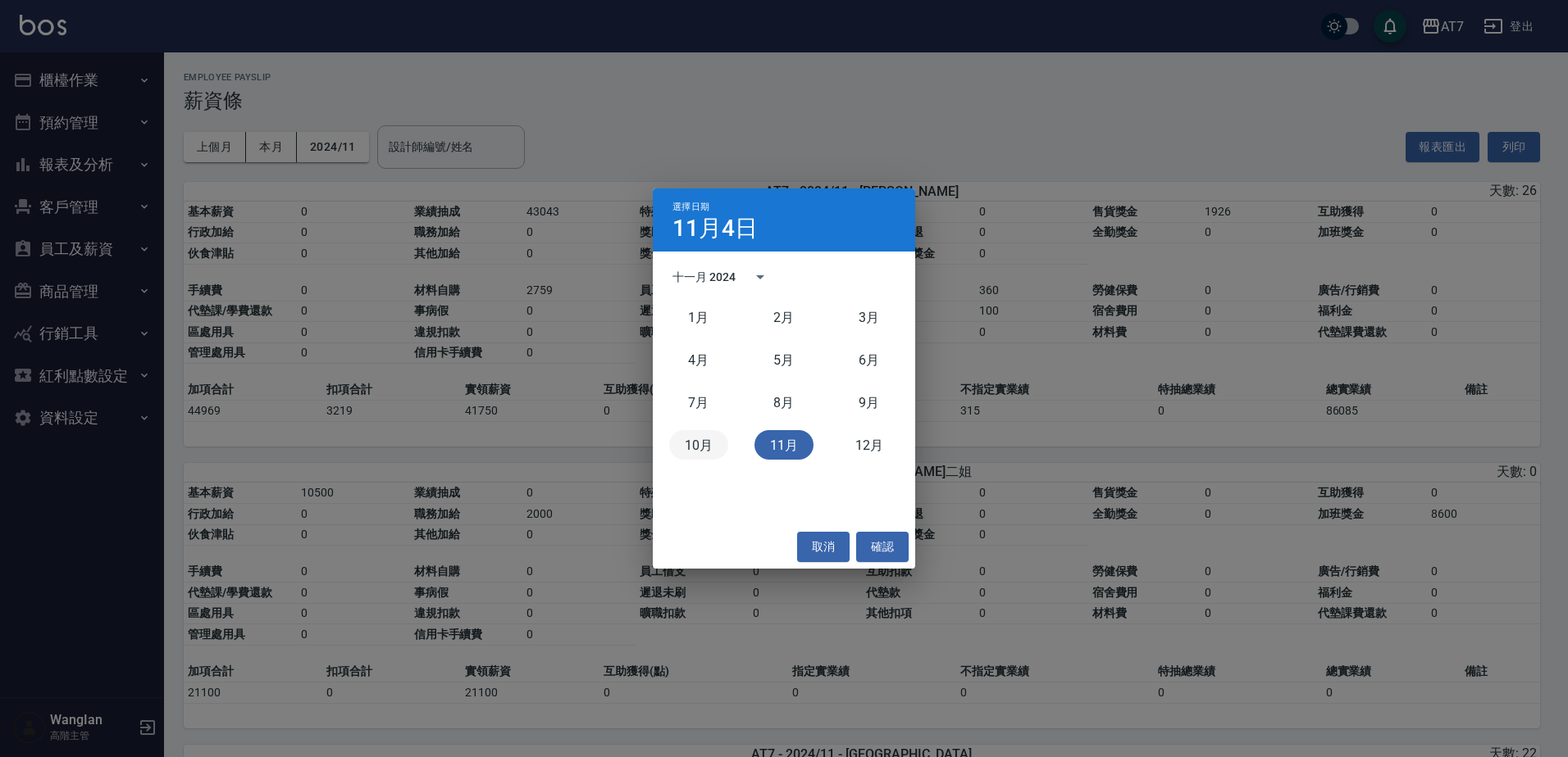
click at [700, 441] on button "10月" at bounding box center [698, 445] width 59 height 29
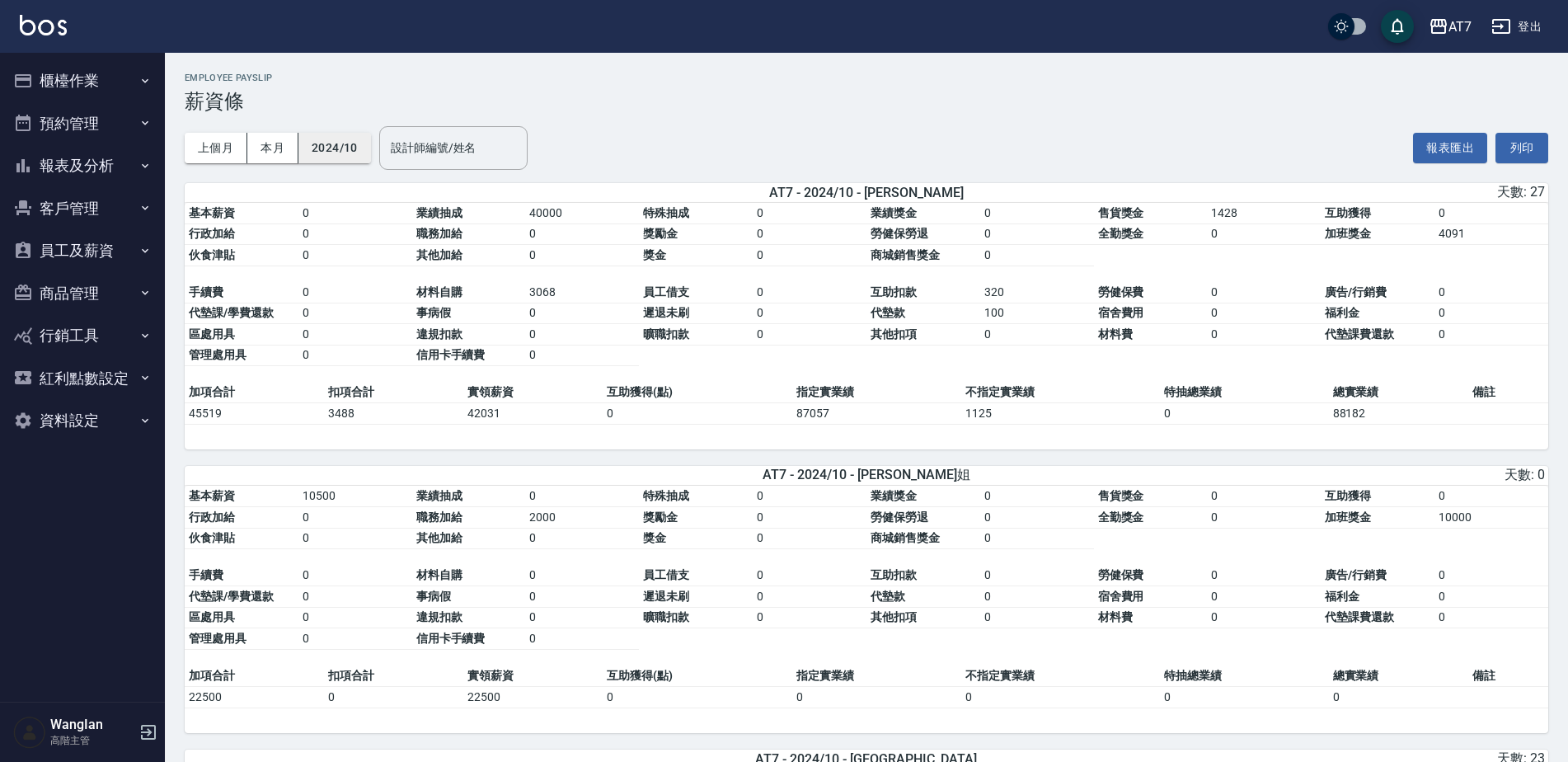
click at [344, 146] on button "2024/10" at bounding box center [334, 148] width 72 height 30
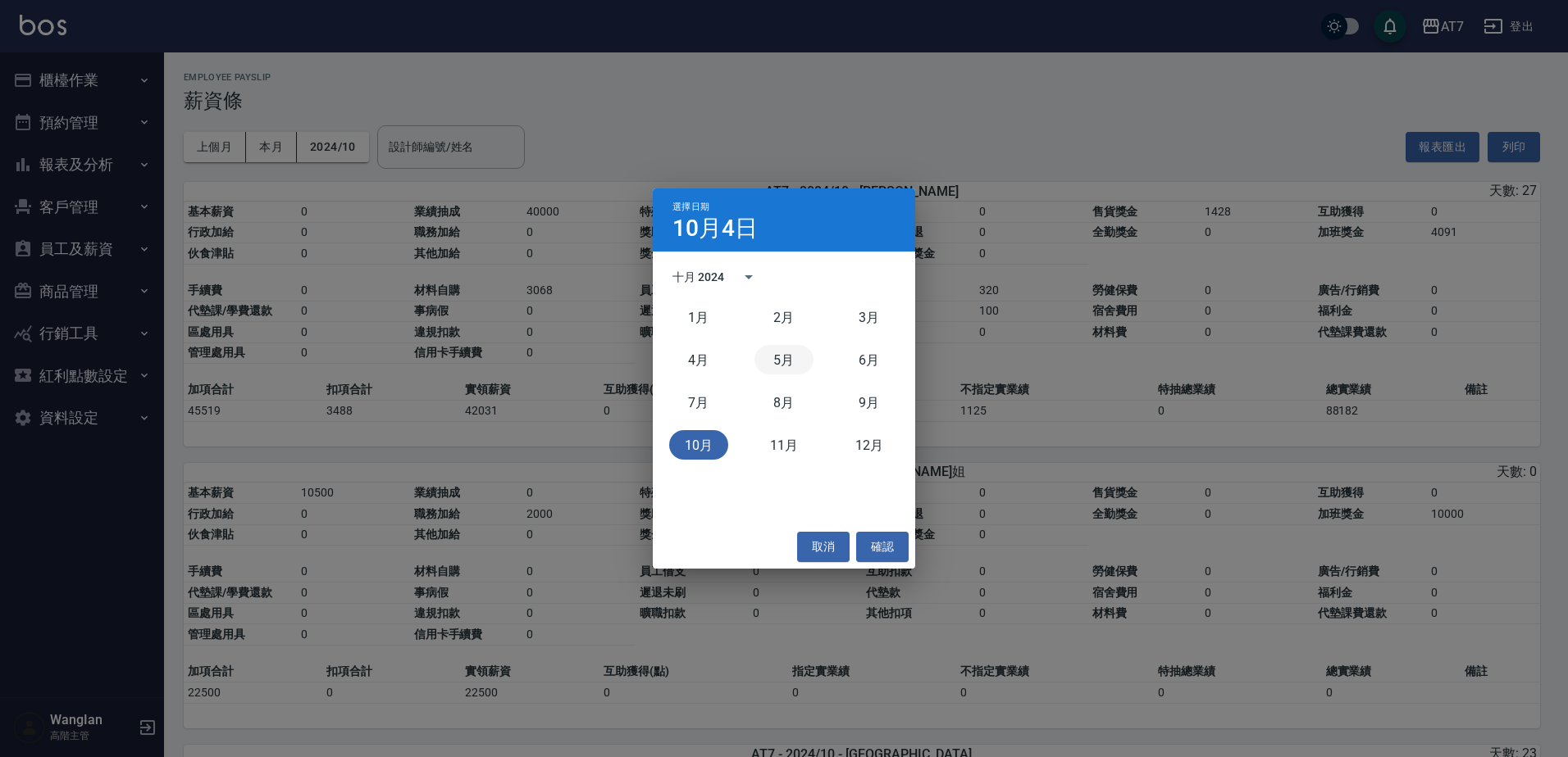
click at [761, 356] on button "5月" at bounding box center [784, 360] width 59 height 29
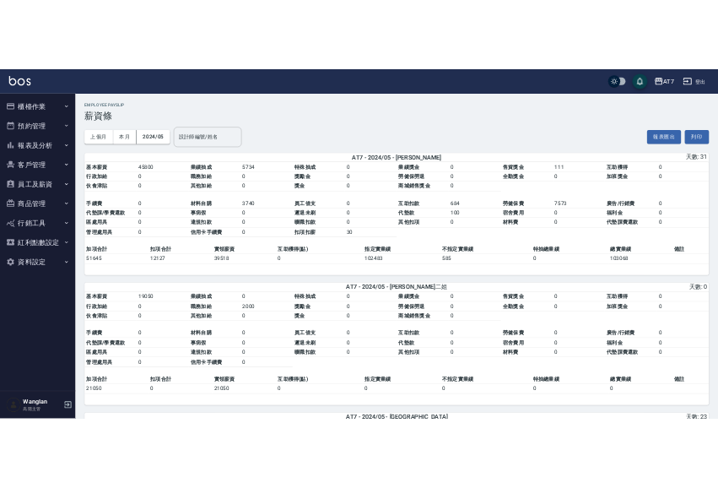
scroll to position [5363, 0]
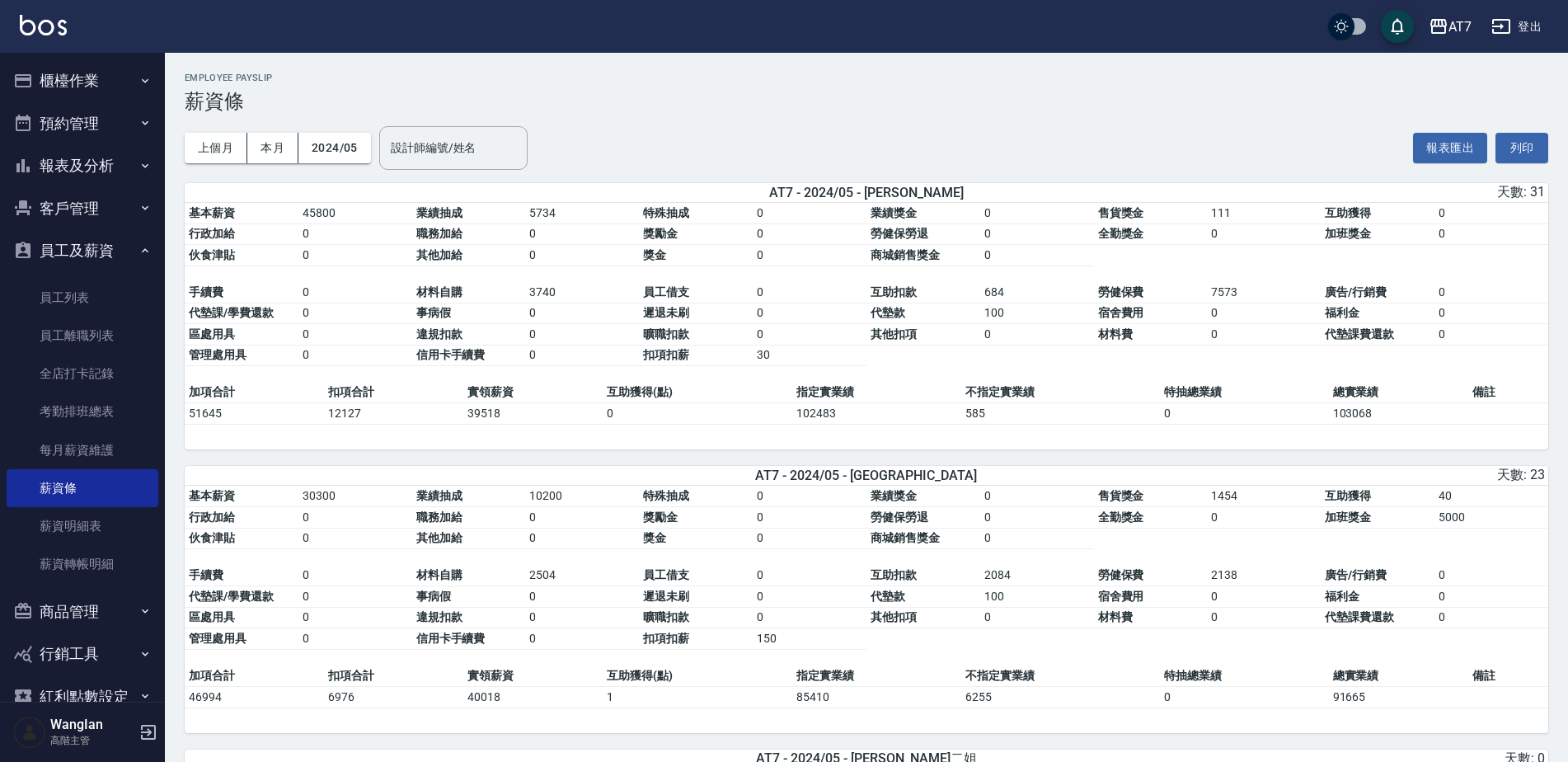
click at [980, 332] on td "0" at bounding box center [1037, 335] width 113 height 22
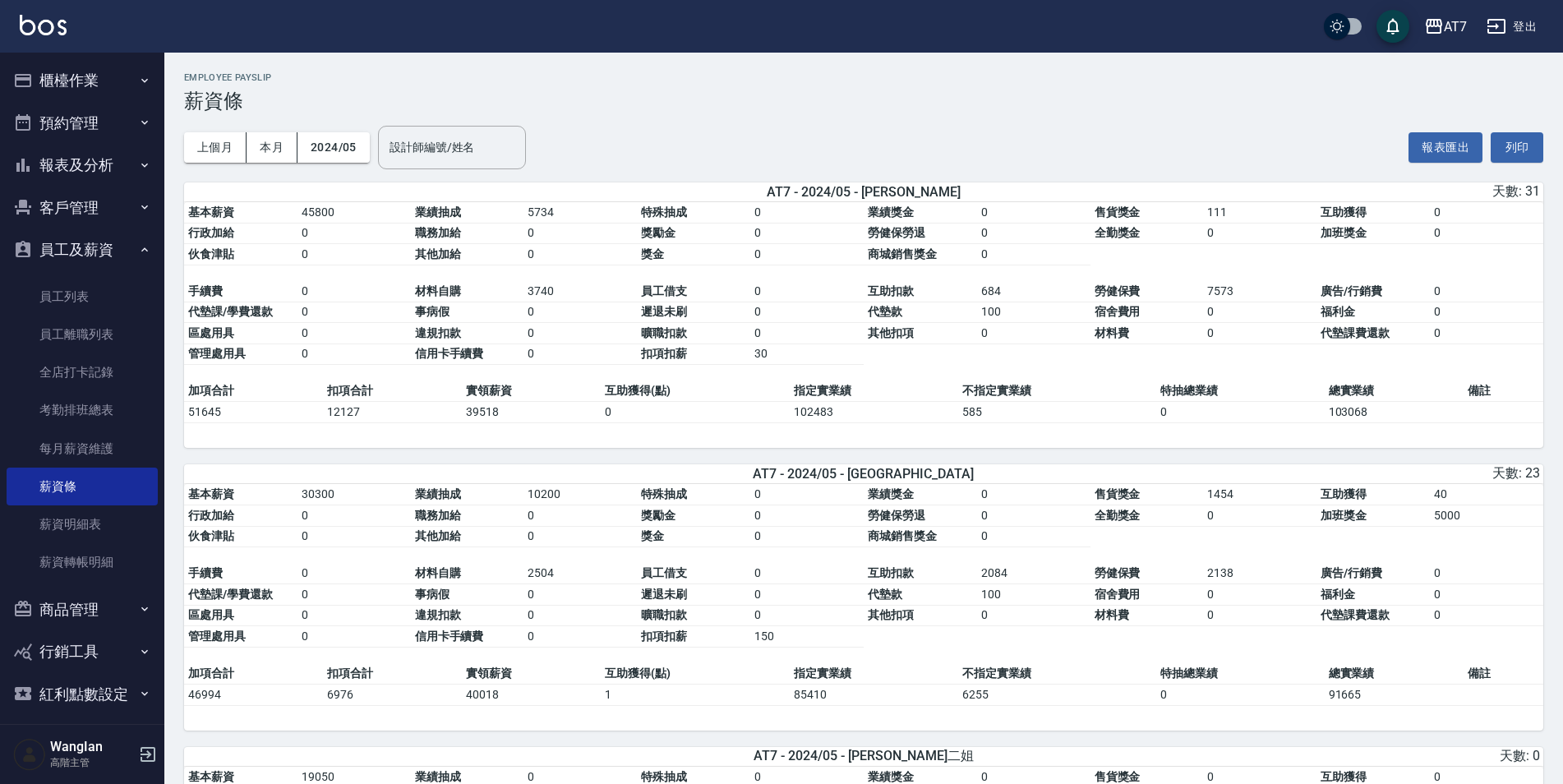
click at [320, 395] on td "加項合計" at bounding box center [253, 392] width 139 height 21
click at [691, 127] on div "上個月 本月 2024/05 設計師編號/姓名 設計師編號/姓名 報表匯出 列印" at bounding box center [863, 148] width 1359 height 70
drag, startPoint x: 305, startPoint y: 76, endPoint x: 329, endPoint y: 10, distance: 70.2
click at [305, 76] on h2 "Employee Payslip" at bounding box center [863, 77] width 1359 height 11
